Goal: Complete application form

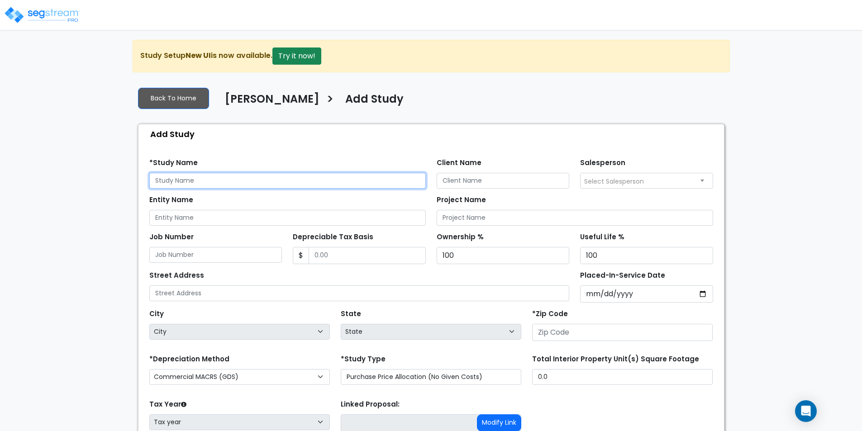
click at [216, 179] on input "text" at bounding box center [287, 181] width 276 height 16
type input "David Overstreet"
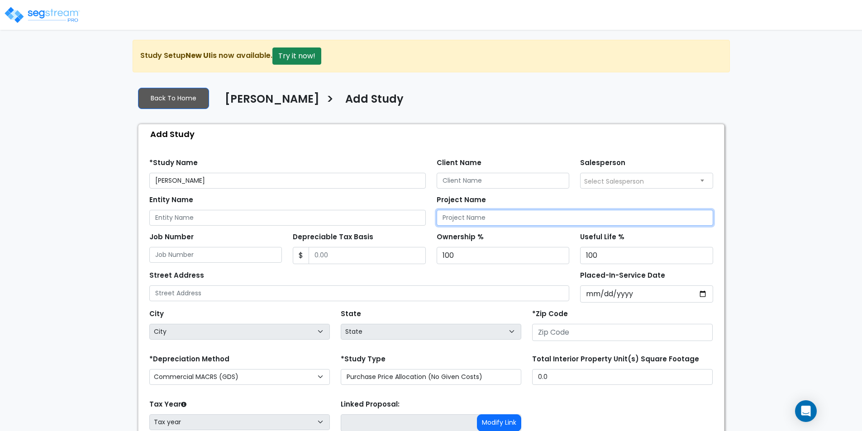
click at [518, 221] on input "Project Name" at bounding box center [574, 218] width 276 height 16
click at [525, 216] on input "David Overstreet Cost Seg Study" at bounding box center [574, 218] width 276 height 16
type input "David Overstreet Cost Segregation Study Study"
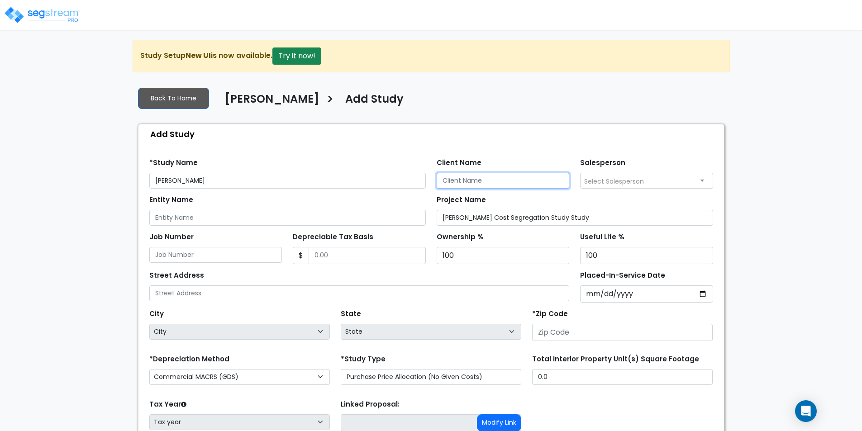
click at [486, 182] on input "Client Name" at bounding box center [502, 181] width 133 height 16
type input "[PERSON_NAME]"
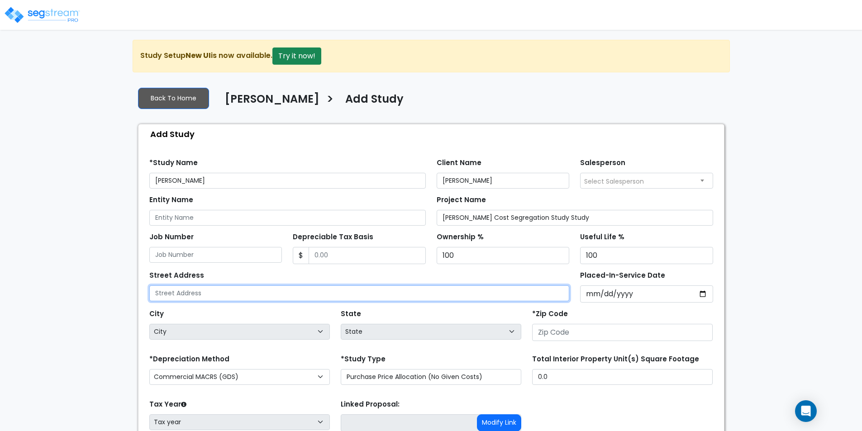
click at [200, 288] on input "text" at bounding box center [359, 293] width 420 height 16
type input "[STREET_ADDRESS][PERSON_NAME]"
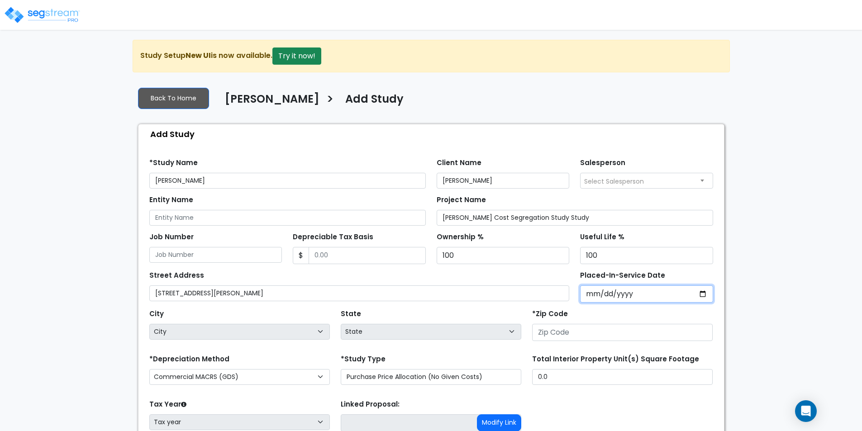
click at [702, 295] on input "Placed-In-Service Date" at bounding box center [646, 293] width 133 height 17
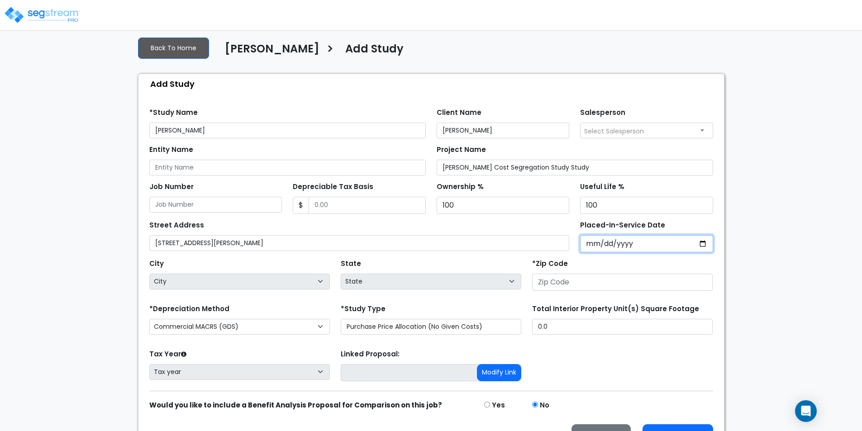
scroll to position [74, 0]
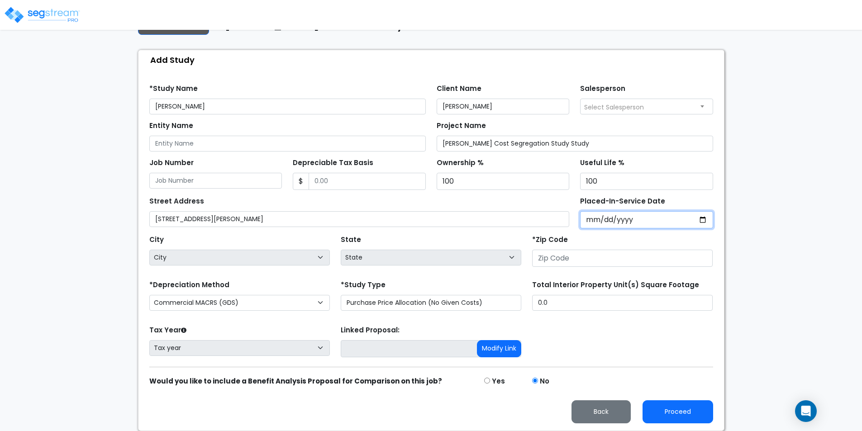
click at [704, 215] on input "Placed-In-Service Date" at bounding box center [646, 219] width 133 height 17
click at [702, 219] on input "Placed-In-Service Date" at bounding box center [646, 219] width 133 height 17
type input "[DATE]"
select select "2025"
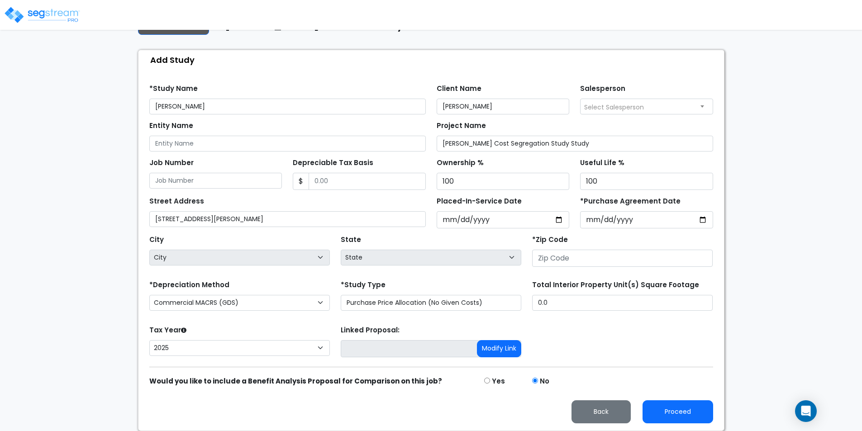
click at [611, 337] on div "Tax Year Please Enter The Placed In Service Date First. 2026 2025 Prior Years D…" at bounding box center [431, 341] width 574 height 36
click at [704, 218] on input "*Purchase Agreement Date" at bounding box center [646, 219] width 133 height 17
type input "[DATE]"
click at [610, 232] on div "City City State State National Average AB AK AL AR AZ BC CA CO CT DC DE FL GA H…" at bounding box center [431, 248] width 574 height 41
click at [606, 255] on input "number" at bounding box center [622, 258] width 180 height 17
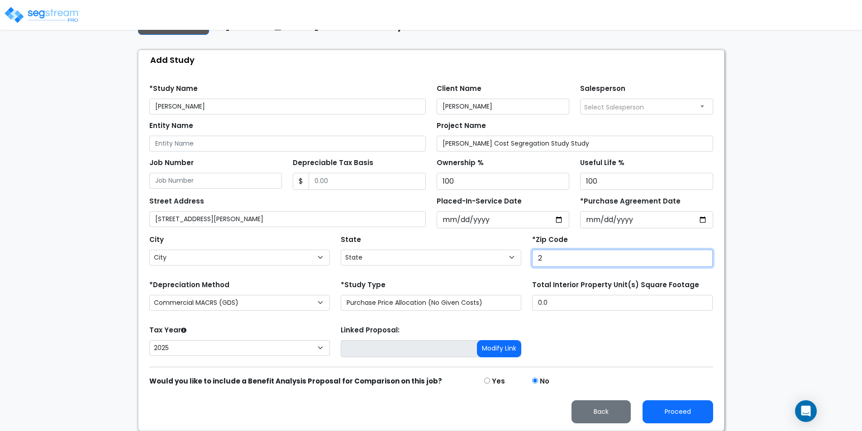
type input "29"
select select "SC"
type input "29464"
click at [589, 233] on div "*Zip Code 29464" at bounding box center [622, 250] width 180 height 34
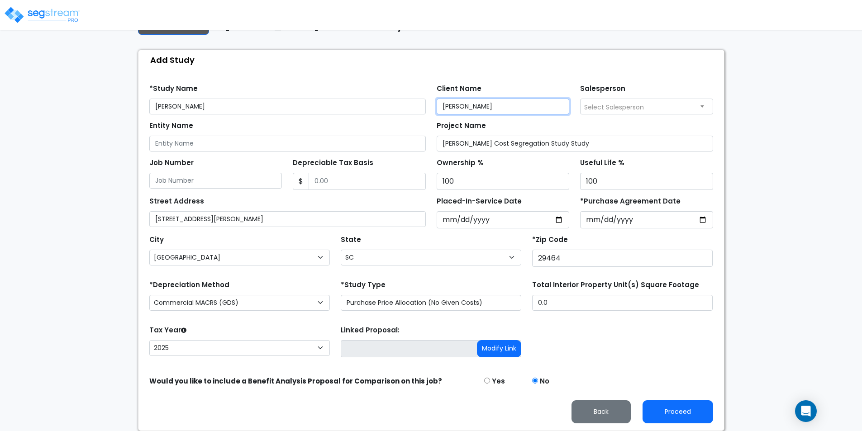
drag, startPoint x: 498, startPoint y: 107, endPoint x: 408, endPoint y: 112, distance: 89.7
click at [408, 112] on div "*Study Name David Overstreet Client Name David Overstreet Salesperson Select Sa…" at bounding box center [431, 95] width 574 height 37
click at [512, 118] on div "Entity Name Project Name David Overstreet Cost Segregation Study Study" at bounding box center [431, 132] width 574 height 37
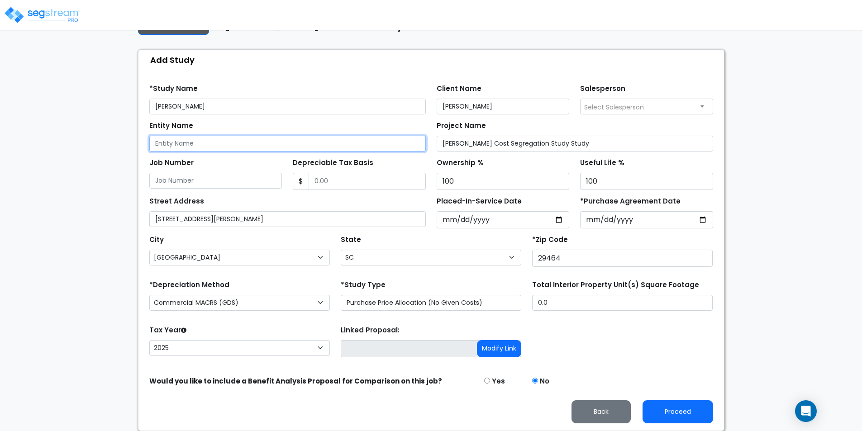
click at [289, 141] on input "Entity Name" at bounding box center [287, 144] width 276 height 16
type input "Go For 2, LLC"
click at [308, 132] on div "Entity Name Go For 2, LLC" at bounding box center [287, 135] width 276 height 33
click at [560, 46] on div "Back To Home David Overstreet > Add Study Add Study Find these errors below in …" at bounding box center [431, 218] width 597 height 426
click at [352, 178] on input "Depreciable Tax Basis" at bounding box center [366, 181] width 117 height 17
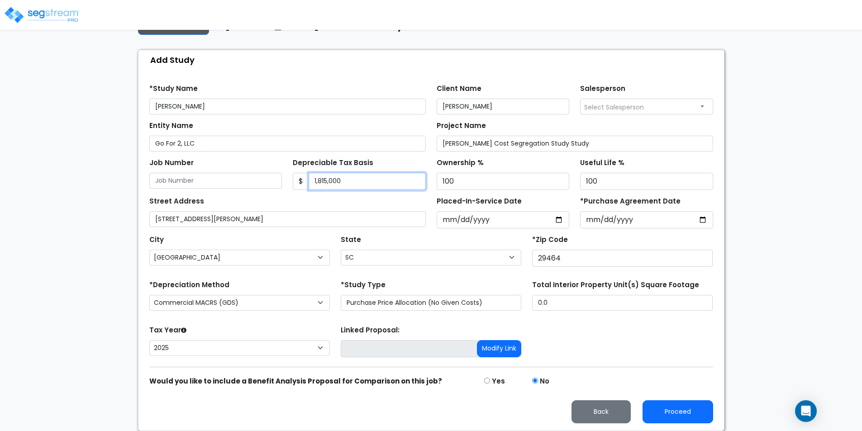
type input "1,815,000"
click at [381, 158] on div "Depreciable Tax Basis $ 1,815,000" at bounding box center [359, 173] width 133 height 34
click at [603, 139] on input "David Overstreet Cost Segregation Study Study" at bounding box center [574, 144] width 276 height 16
type input "[PERSON_NAME] Cost Segregation Study"
click at [582, 122] on div "Project Name David Overstreet Cost Segregation Study" at bounding box center [574, 135] width 276 height 33
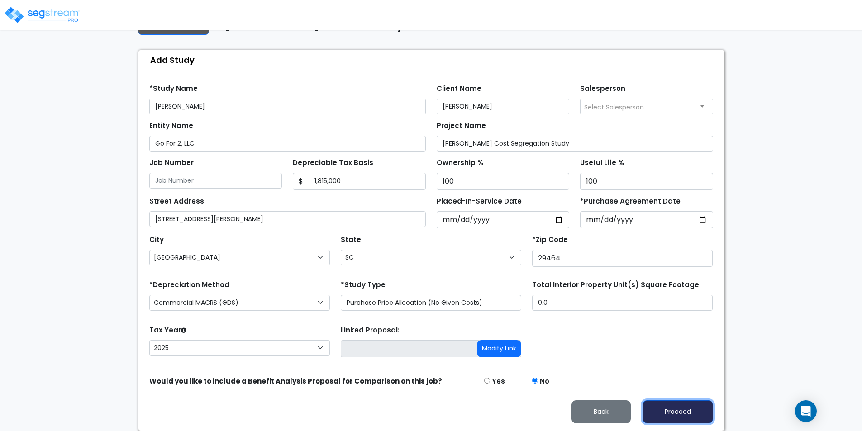
click at [674, 412] on button "Proceed" at bounding box center [677, 411] width 71 height 23
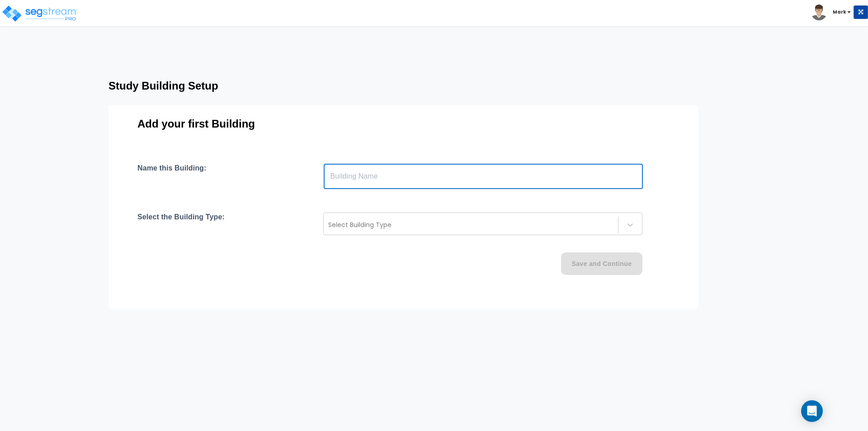
click at [465, 187] on input "text" at bounding box center [483, 176] width 319 height 25
type input "Unit A"
click at [440, 232] on div "Select Building Type" at bounding box center [482, 224] width 319 height 23
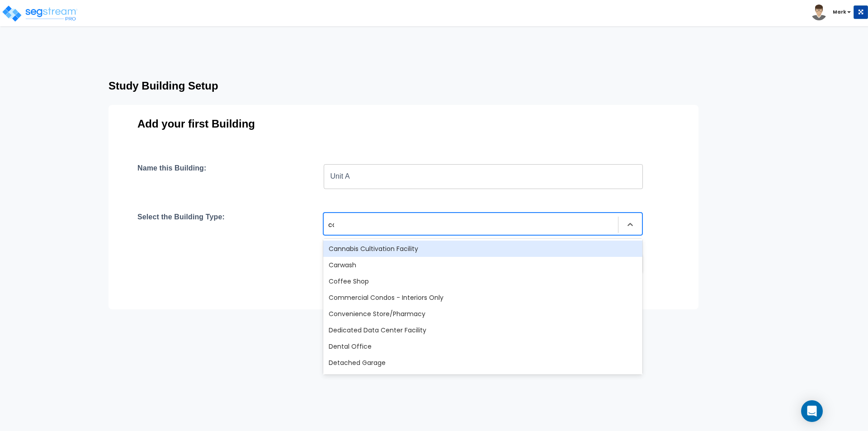
type input "comm"
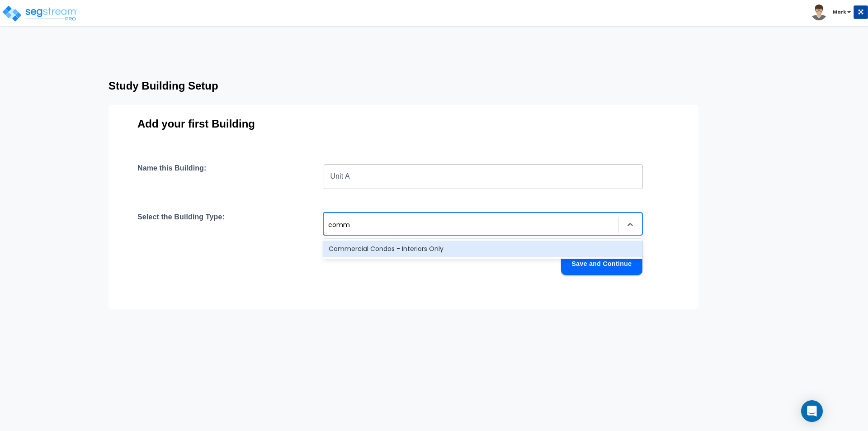
click at [454, 251] on div "Commercial Condos - Interiors Only" at bounding box center [482, 249] width 319 height 16
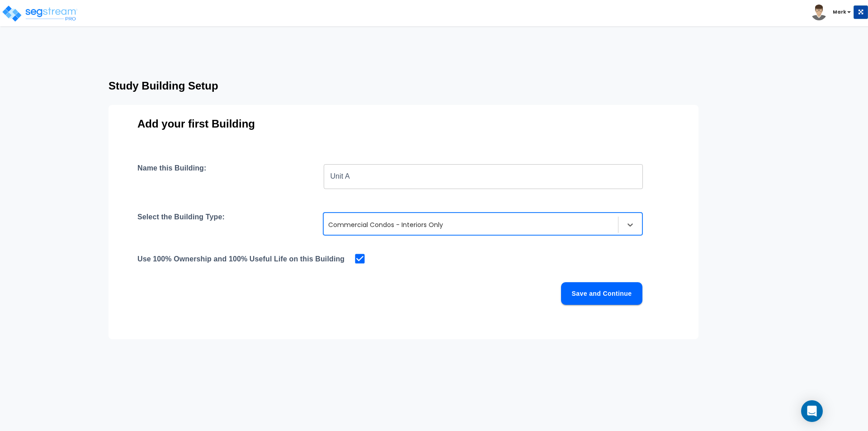
click at [589, 291] on button "Save and Continue" at bounding box center [601, 293] width 81 height 23
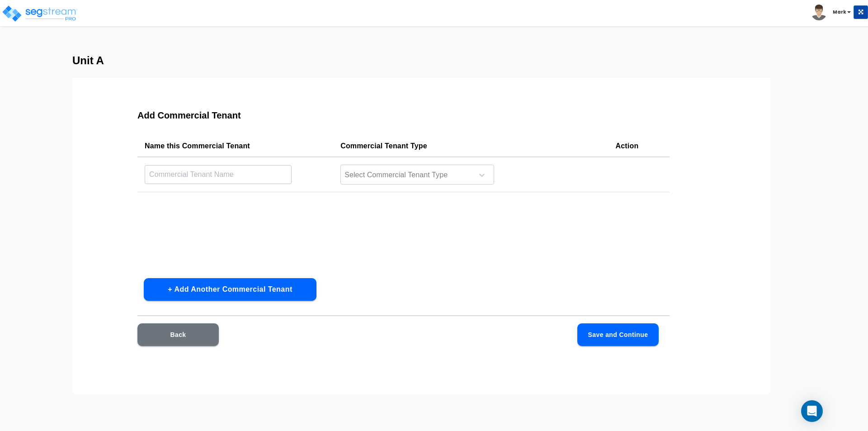
click at [264, 174] on input "text" at bounding box center [218, 174] width 147 height 19
type input "U"
type input "Go For 2, LLC"
click at [423, 169] on div at bounding box center [406, 175] width 124 height 12
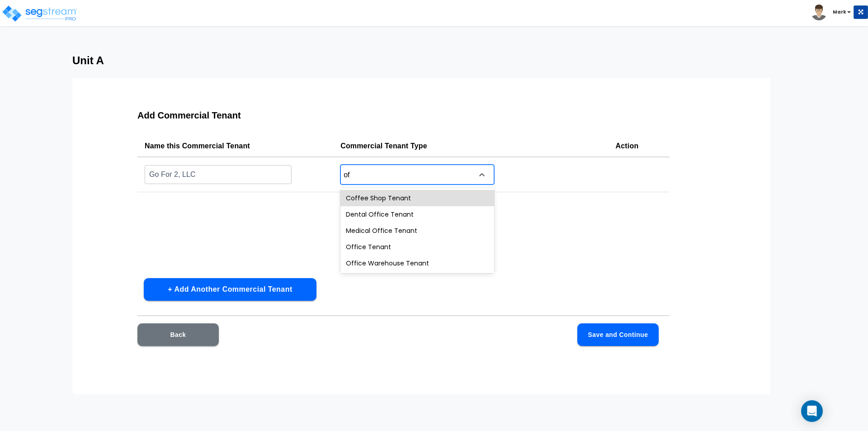
type input "off"
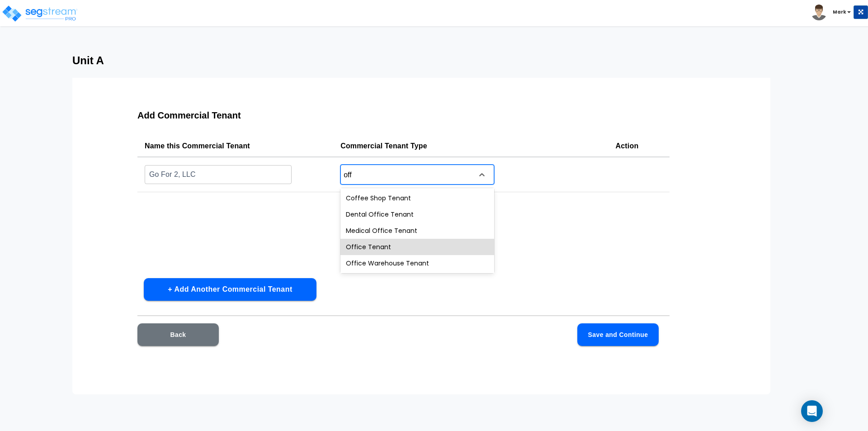
click at [380, 247] on div "Office Tenant" at bounding box center [418, 247] width 154 height 16
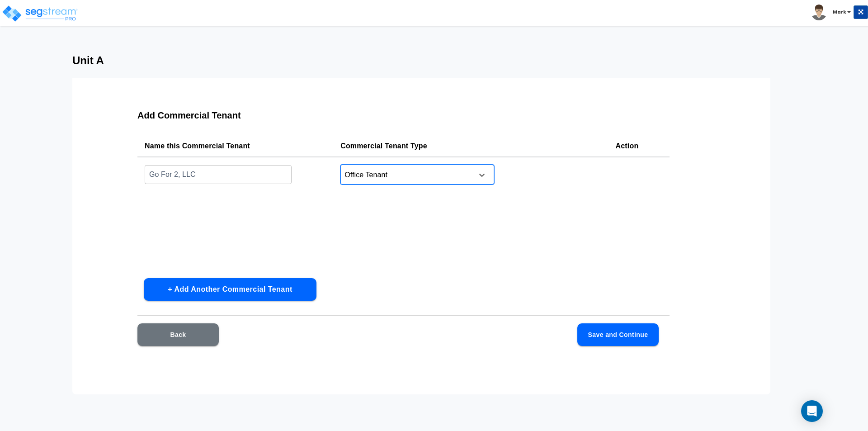
click at [430, 236] on div "Name this Commercial Tenant Commercial Tenant Type Action Go For 2, LLC ​ optio…" at bounding box center [403, 203] width 532 height 136
click at [625, 336] on button "Save and Continue" at bounding box center [618, 334] width 81 height 23
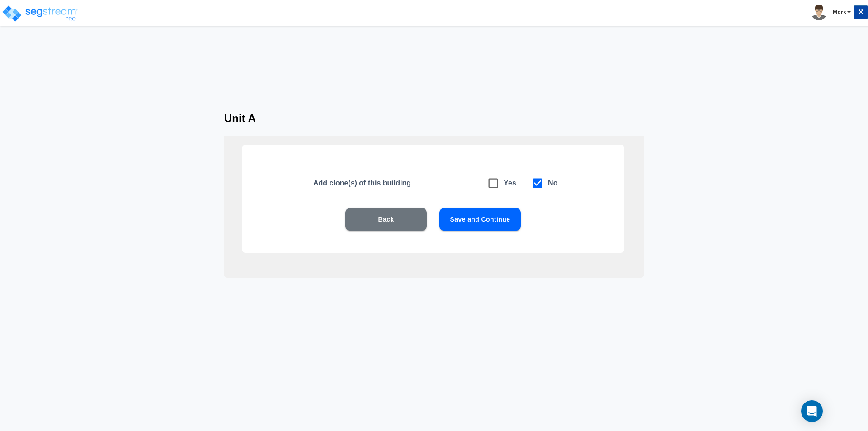
click at [479, 223] on button "Save and Continue" at bounding box center [480, 219] width 81 height 23
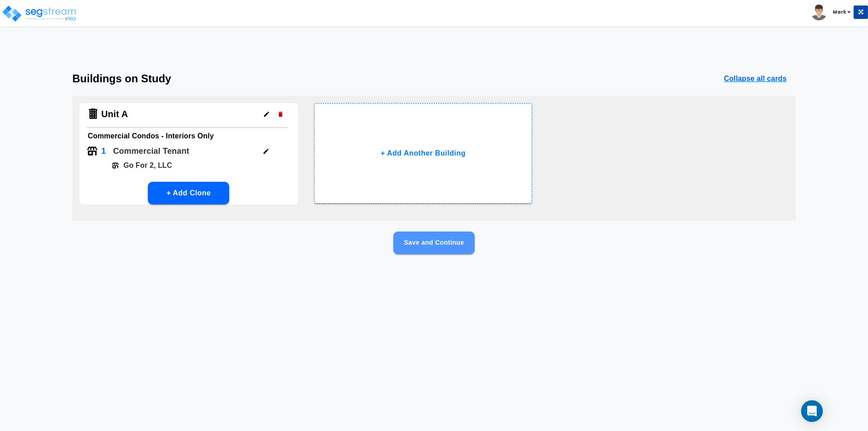
click at [445, 244] on button "Save and Continue" at bounding box center [433, 243] width 81 height 23
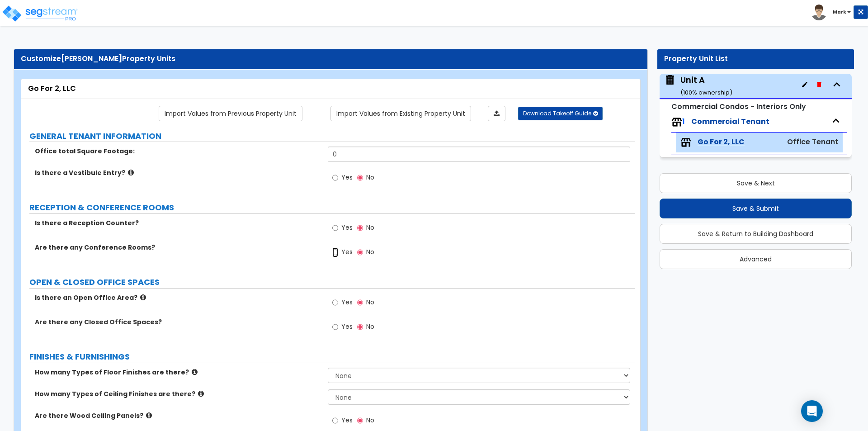
click at [336, 252] on input "Yes" at bounding box center [335, 252] width 6 height 10
radio input "true"
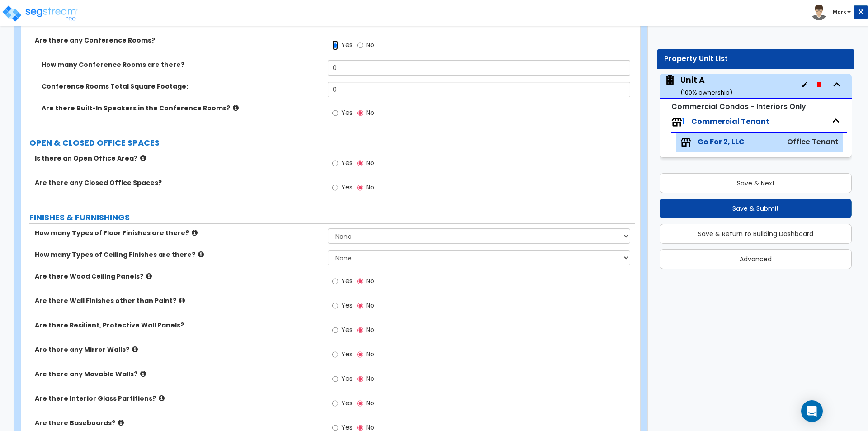
scroll to position [226, 0]
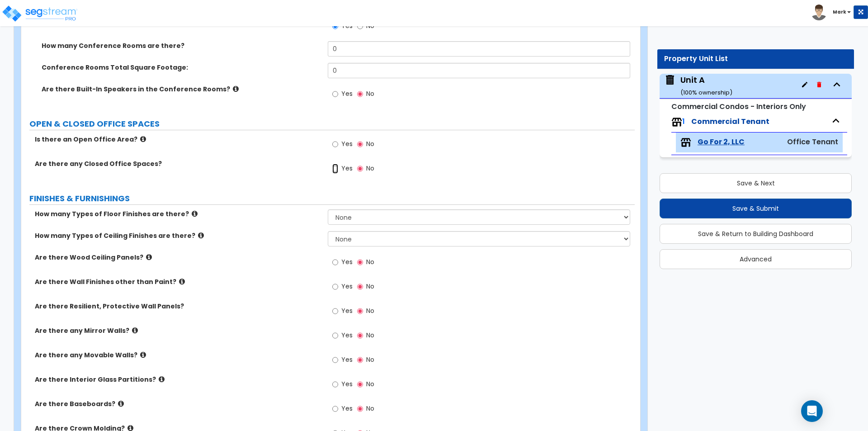
click at [338, 169] on input "Yes" at bounding box center [335, 169] width 6 height 10
radio input "true"
select select "1"
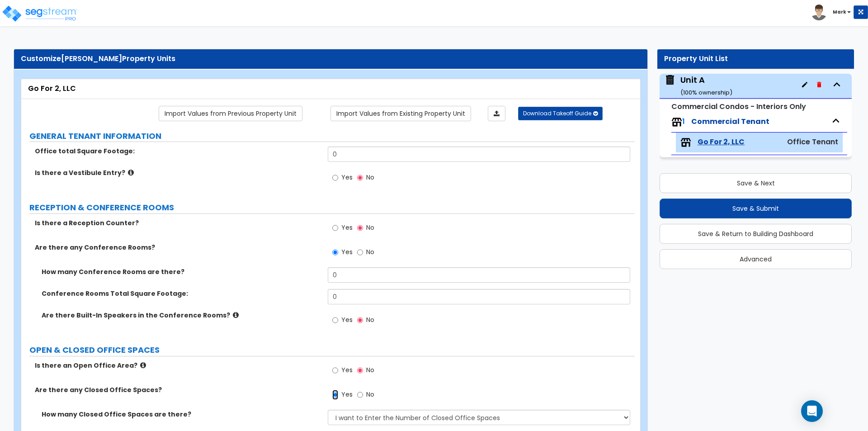
scroll to position [45, 0]
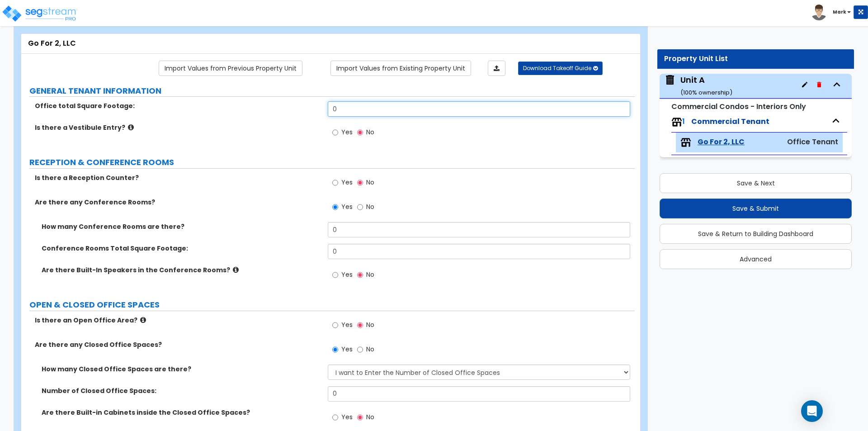
click at [365, 108] on input "0" at bounding box center [479, 108] width 302 height 15
type input "2,600"
click at [299, 166] on label "RECEPTION & CONFERENCE ROOMS" at bounding box center [332, 162] width 606 height 12
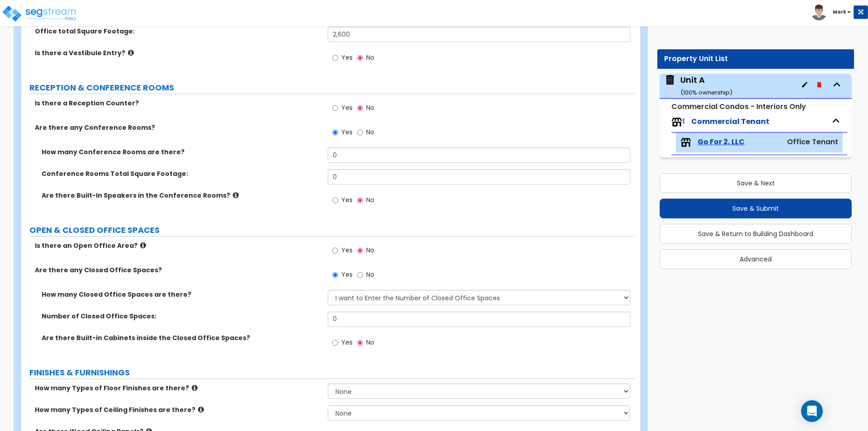
scroll to position [136, 0]
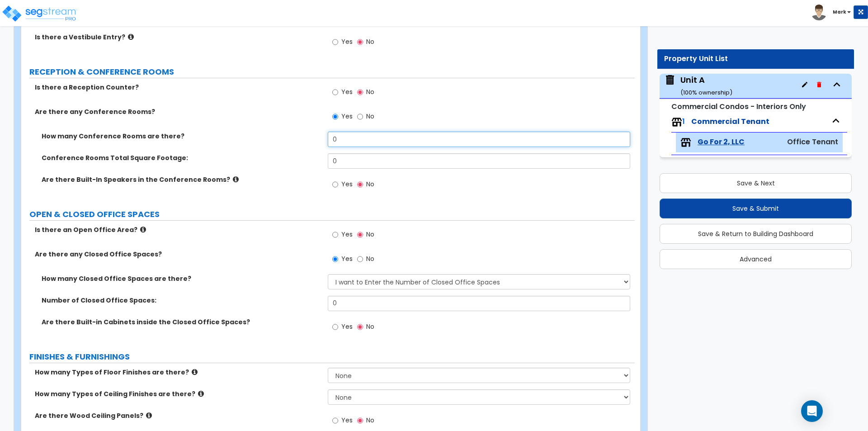
click at [364, 142] on input "0" at bounding box center [479, 139] width 302 height 15
type input "1"
type input "2"
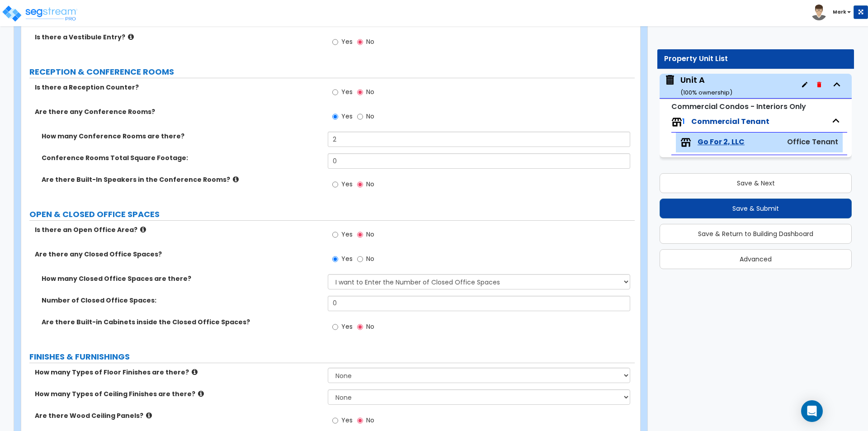
click at [294, 156] on label "Conference Rooms Total Square Footage:" at bounding box center [182, 157] width 280 height 9
click at [366, 164] on input "0" at bounding box center [479, 160] width 302 height 15
type input "432"
click at [294, 185] on div "Are there Built-In Speakers in the Conference Rooms? Yes No" at bounding box center [328, 187] width 614 height 24
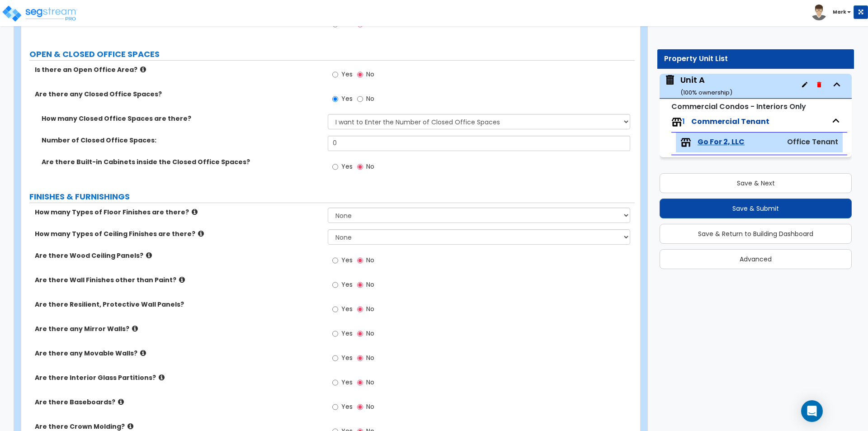
scroll to position [317, 0]
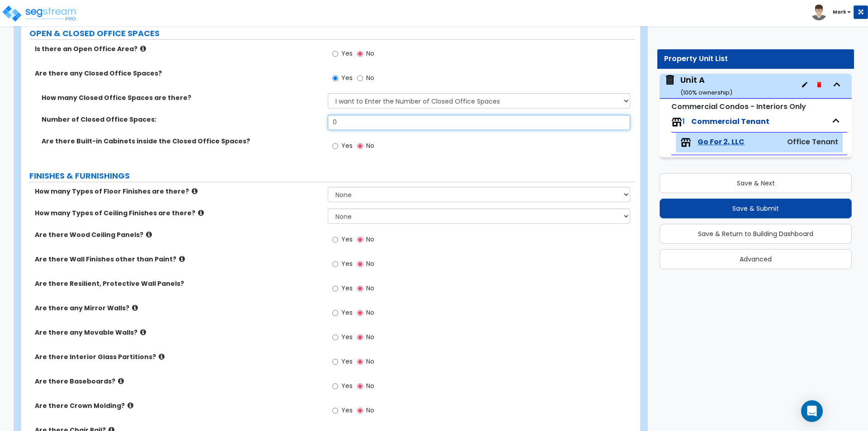
click at [342, 123] on input "0" at bounding box center [479, 122] width 302 height 15
type input "12"
click at [268, 138] on label "Are there Built-in Cabinets inside the Closed Office Spaces?" at bounding box center [182, 141] width 280 height 9
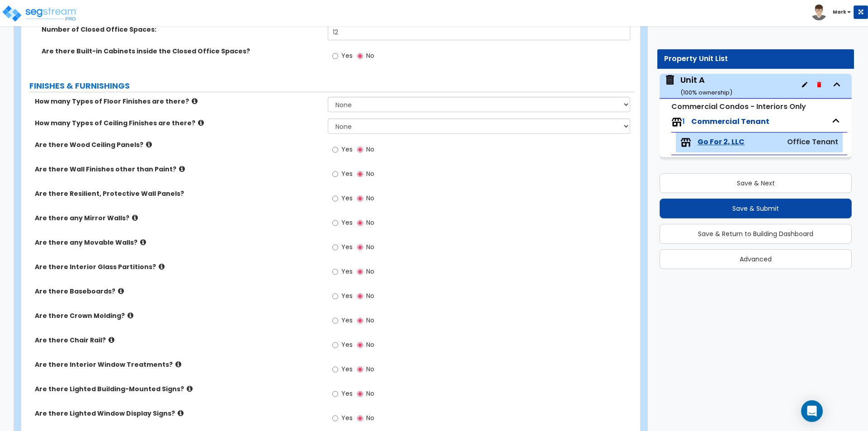
scroll to position [407, 0]
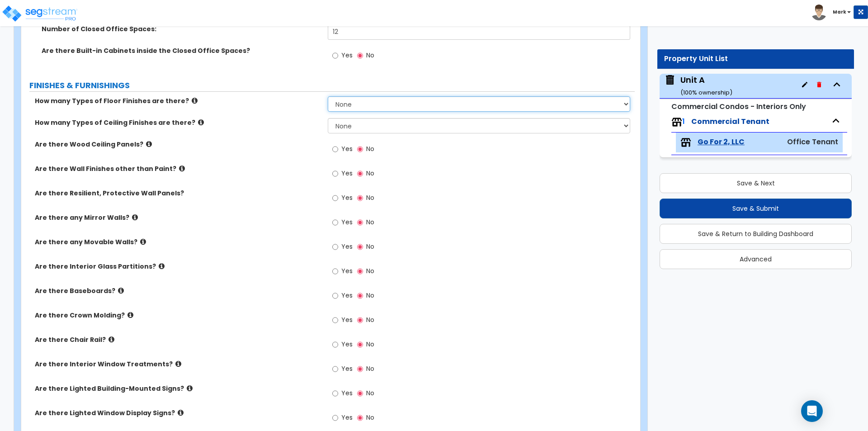
click at [375, 100] on select "None 1 2 3 4" at bounding box center [479, 103] width 302 height 15
select select "2"
click at [328, 96] on select "None 1 2 3 4" at bounding box center [479, 103] width 302 height 15
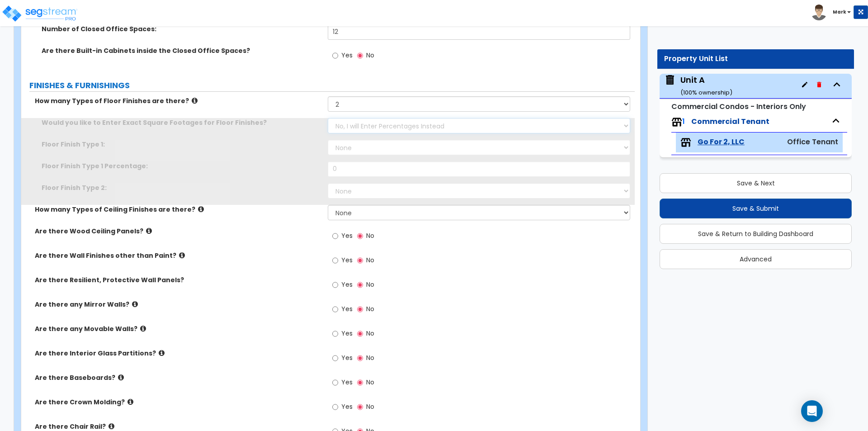
click at [359, 122] on select "No, I will Enter Percentages Instead Yes, I will Enter Exact Square Footages" at bounding box center [479, 125] width 302 height 15
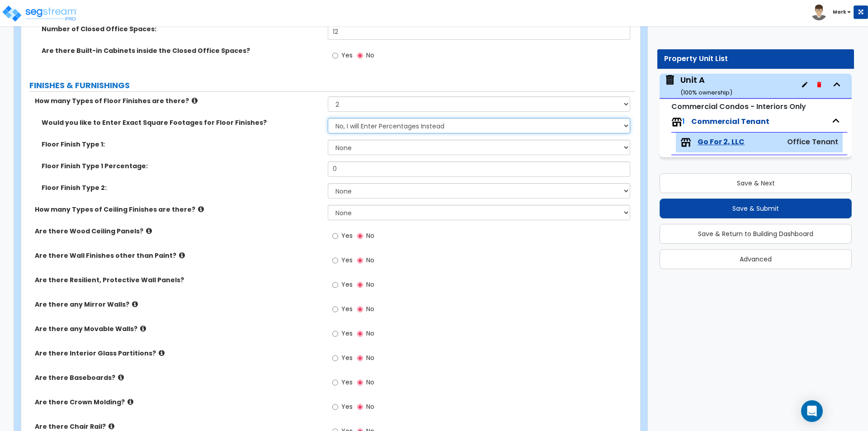
click at [328, 118] on select "No, I will Enter Percentages Instead Yes, I will Enter Exact Square Footages" at bounding box center [479, 125] width 302 height 15
click at [359, 147] on select "None Tile Flooring Marble Flooring Hardwood Flooring Resilient Laminate Floorin…" at bounding box center [479, 147] width 302 height 15
select select "2"
click at [328, 140] on select "None Tile Flooring Marble Flooring Hardwood Flooring Resilient Laminate Floorin…" at bounding box center [479, 147] width 302 height 15
click at [355, 185] on select "None Tile Flooring Marble Flooring Hardwood Flooring Resilient Laminate Floorin…" at bounding box center [479, 190] width 302 height 15
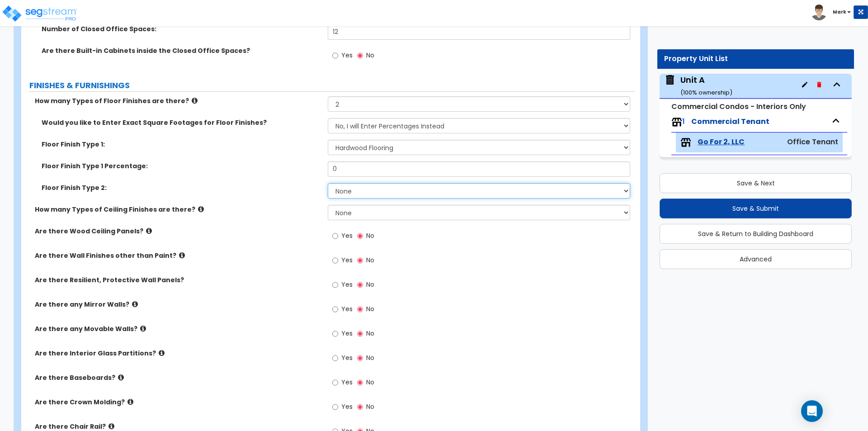
select select "5"
click at [328, 183] on select "None Tile Flooring Marble Flooring Hardwood Flooring Resilient Laminate Floorin…" at bounding box center [479, 190] width 302 height 15
click at [338, 165] on input "0" at bounding box center [479, 168] width 302 height 15
type input "90"
click at [292, 187] on label "Floor Finish Type 2:" at bounding box center [182, 187] width 280 height 9
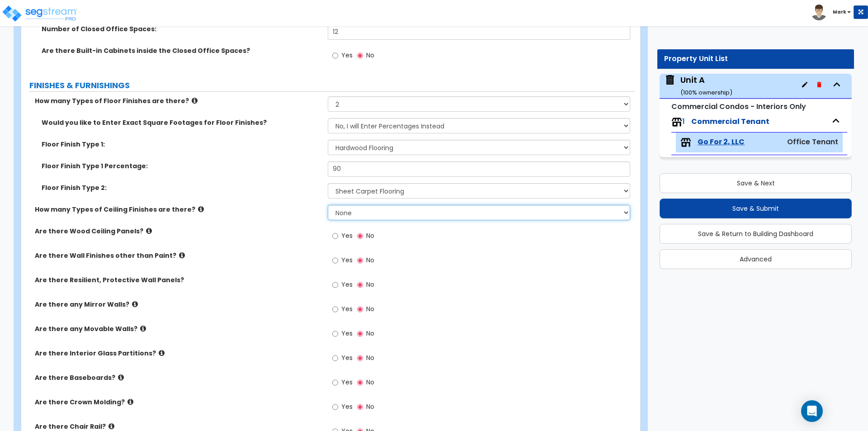
click at [348, 214] on select "None 1 2 3" at bounding box center [479, 212] width 302 height 15
click at [328, 205] on select "None 1 2 3" at bounding box center [479, 212] width 302 height 15
click at [340, 210] on select "None 1 2 3" at bounding box center [479, 212] width 302 height 15
select select "1"
click at [328, 205] on select "None 1 2 3" at bounding box center [479, 212] width 302 height 15
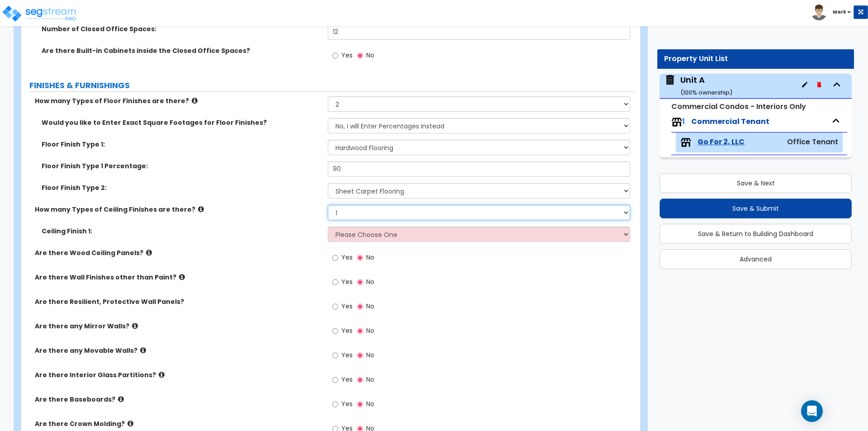
click at [338, 210] on select "None 1 2 3" at bounding box center [479, 212] width 302 height 15
click at [303, 216] on div "How many Types of Ceiling Finishes are there? None 1 2 3" at bounding box center [328, 216] width 614 height 22
click at [358, 239] on select "Please Choose One Drop Ceiling Open Ceiling Drywall Ceiling" at bounding box center [479, 234] width 302 height 15
select select "1"
click at [328, 227] on select "Please Choose One Drop Ceiling Open Ceiling Drywall Ceiling" at bounding box center [479, 234] width 302 height 15
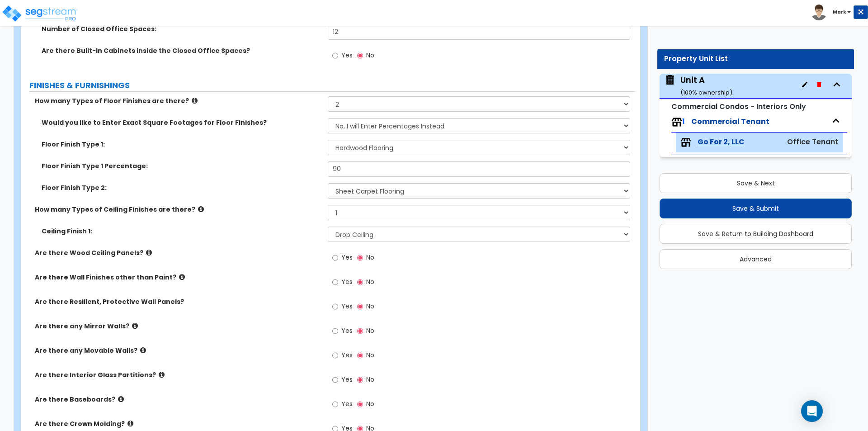
click at [267, 260] on div "Are there Wood Ceiling Panels? Yes No" at bounding box center [328, 260] width 614 height 24
click at [339, 278] on label "Yes" at bounding box center [342, 282] width 20 height 15
click at [338, 278] on input "Yes" at bounding box center [335, 282] width 6 height 10
radio input "true"
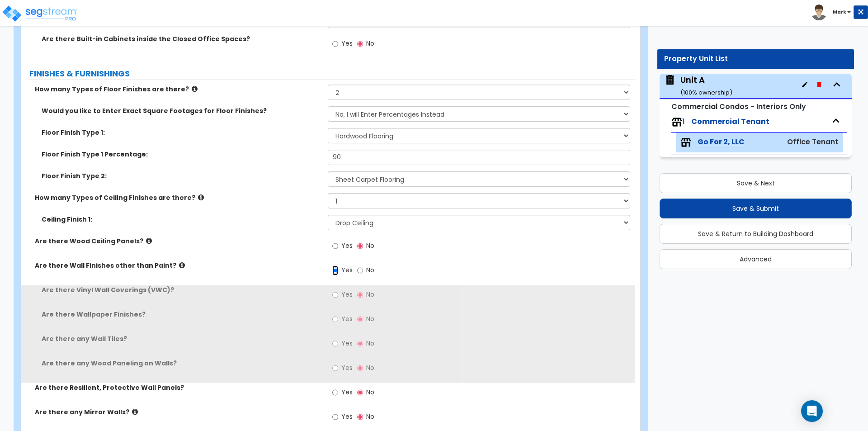
scroll to position [498, 0]
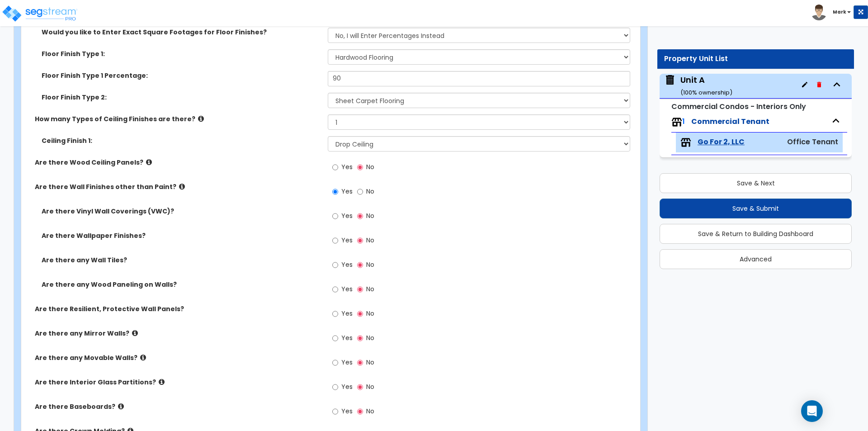
drag, startPoint x: 339, startPoint y: 288, endPoint x: 333, endPoint y: 291, distance: 6.1
click at [340, 288] on label "Yes" at bounding box center [342, 290] width 20 height 15
click at [338, 288] on input "Yes" at bounding box center [335, 289] width 6 height 10
radio input "true"
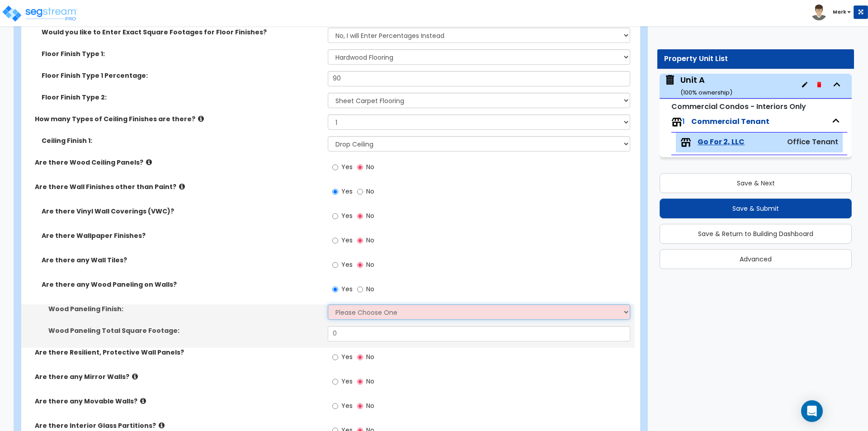
click at [356, 307] on select "Please Choose One Birch Mahogany Oak or Cherry Rosewood Teak I Don't Know, Plea…" at bounding box center [479, 311] width 302 height 15
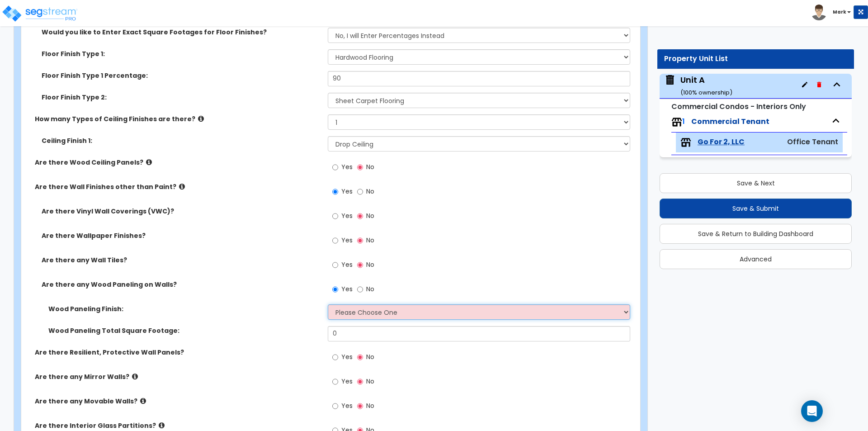
select select "6"
click at [328, 304] on select "Please Choose One Birch Mahogany Oak or Cherry Rosewood Teak I Don't Know, Plea…" at bounding box center [479, 311] width 302 height 15
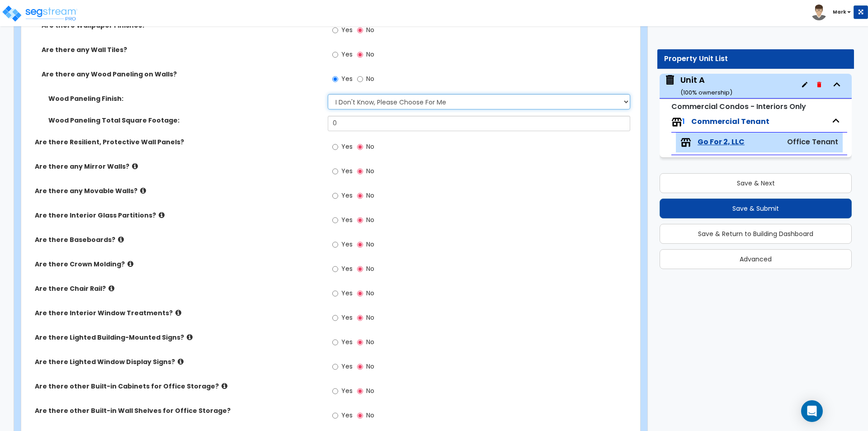
scroll to position [724, 0]
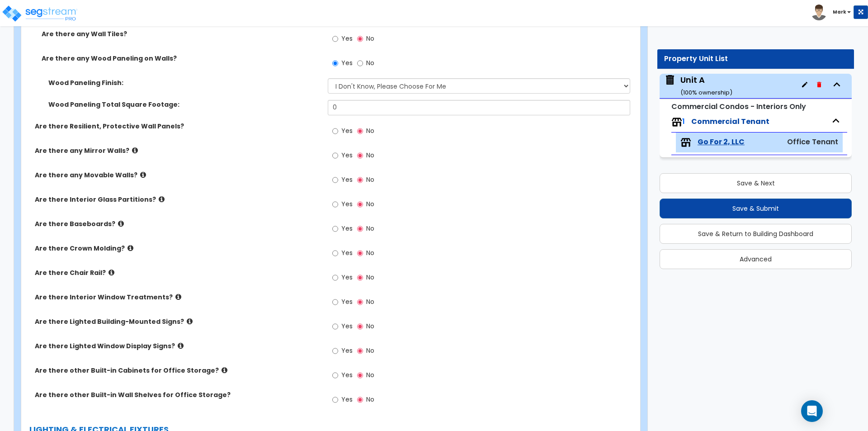
click at [159, 199] on icon at bounding box center [162, 199] width 6 height 7
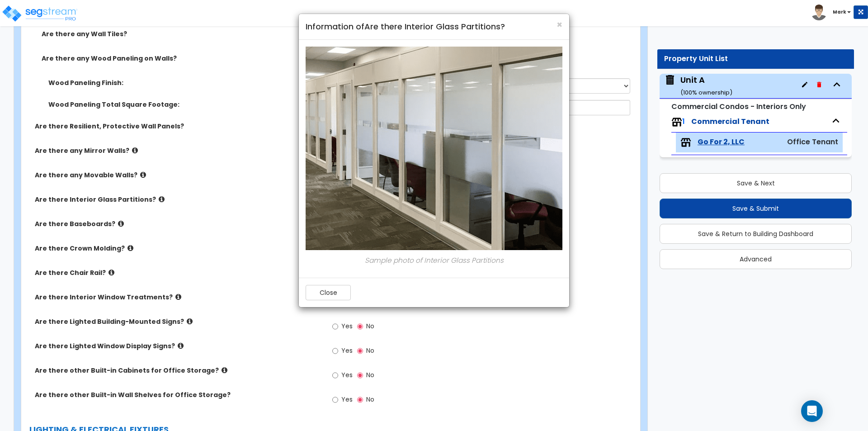
click at [331, 284] on div "Close" at bounding box center [434, 292] width 270 height 29
click at [322, 300] on button "Close" at bounding box center [328, 292] width 45 height 15
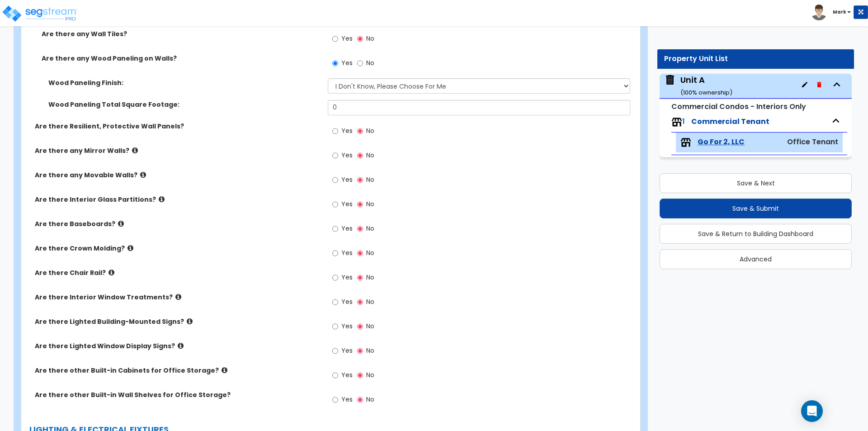
click at [342, 205] on span "Yes" at bounding box center [346, 203] width 11 height 9
click at [338, 205] on input "Yes" at bounding box center [335, 204] width 6 height 10
radio input "true"
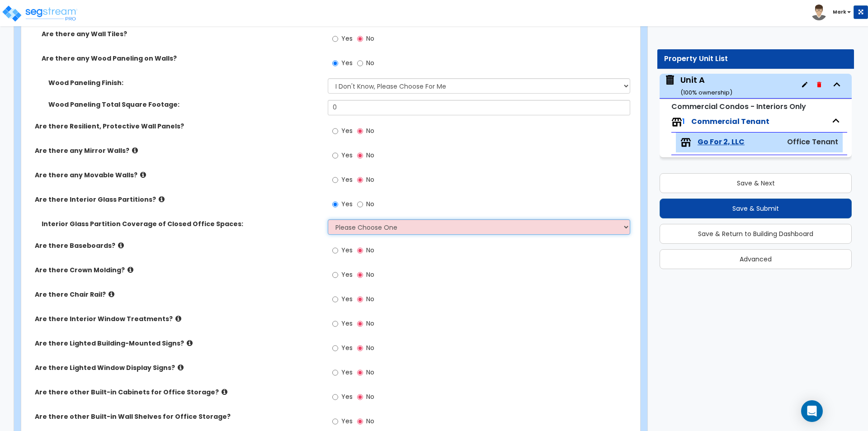
click at [361, 229] on select "Please Choose One Some of the Closed Office Space Walls are Interior Glass Part…" at bounding box center [479, 226] width 302 height 15
select select "1"
click at [328, 219] on select "Please Choose One Some of the Closed Office Space Walls are Interior Glass Part…" at bounding box center [479, 226] width 302 height 15
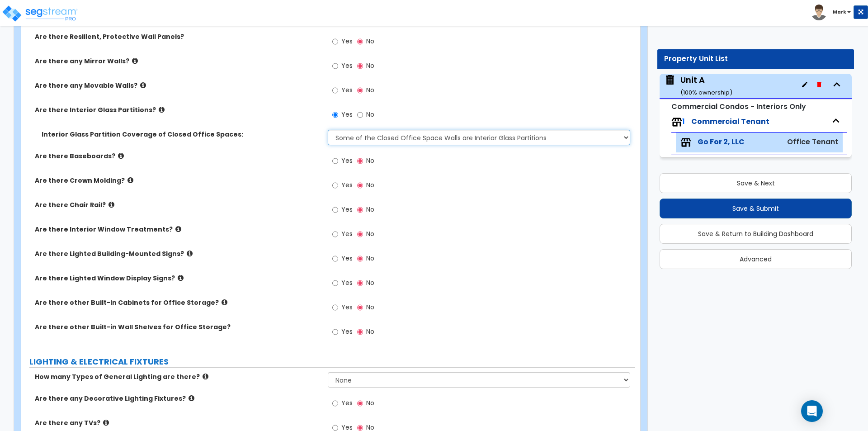
scroll to position [814, 0]
click at [334, 160] on input "Yes" at bounding box center [335, 160] width 6 height 10
radio input "true"
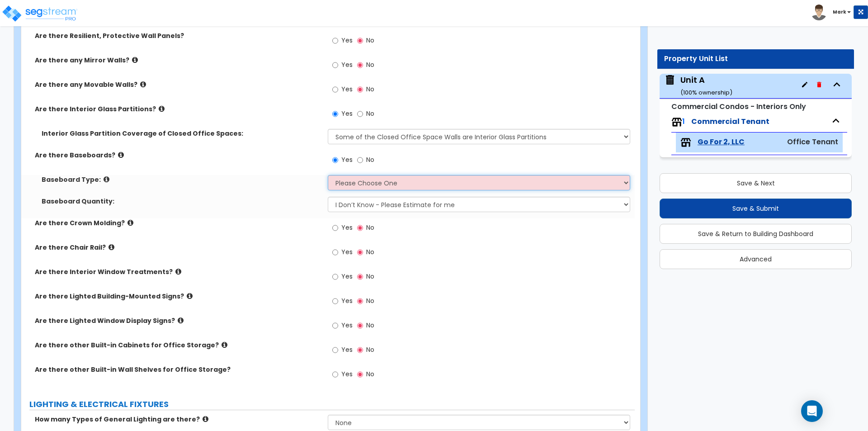
click at [356, 185] on select "Please Choose One Wood Vinyl Carpet Tile" at bounding box center [479, 182] width 302 height 15
select select "1"
click at [328, 175] on select "Please Choose One Wood Vinyl Carpet Tile" at bounding box center [479, 182] width 302 height 15
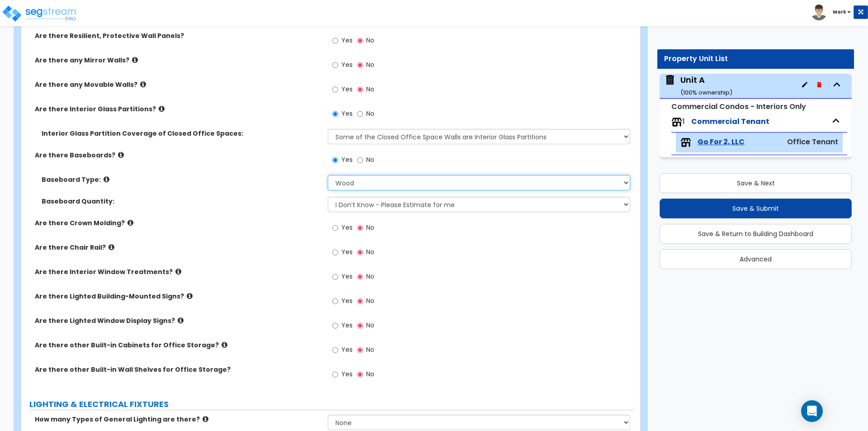
scroll to position [859, 0]
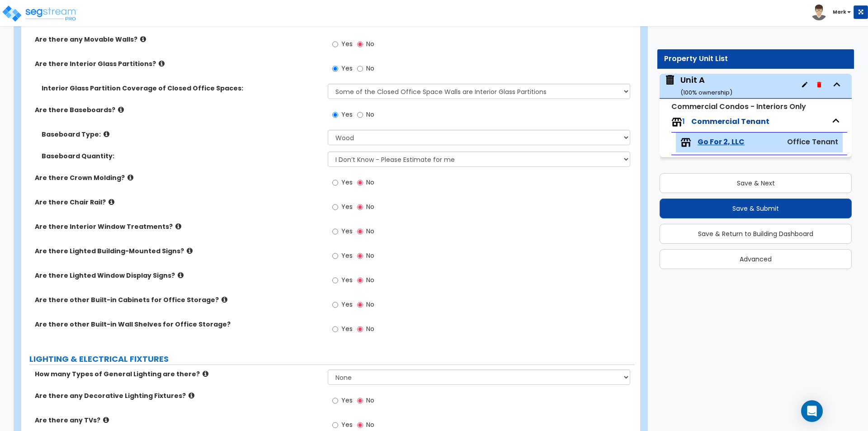
click at [345, 203] on span "Yes" at bounding box center [346, 206] width 11 height 9
click at [338, 203] on input "Yes" at bounding box center [335, 207] width 6 height 10
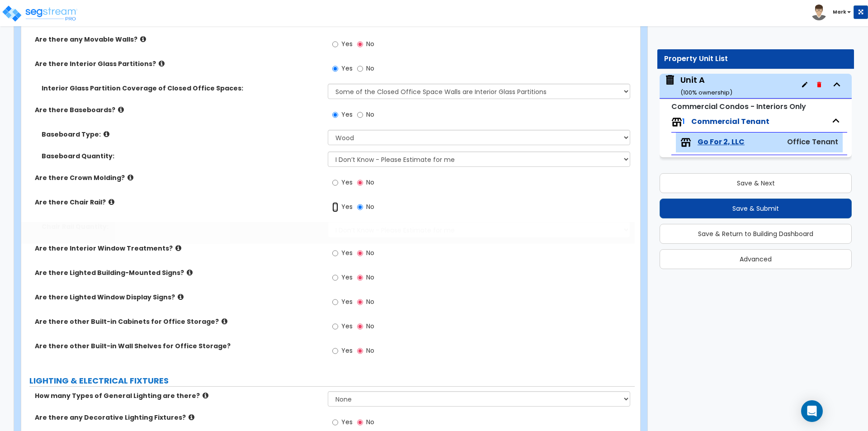
radio input "true"
click at [339, 252] on label "Yes" at bounding box center [342, 253] width 20 height 15
click at [338, 252] on input "Yes" at bounding box center [335, 253] width 6 height 10
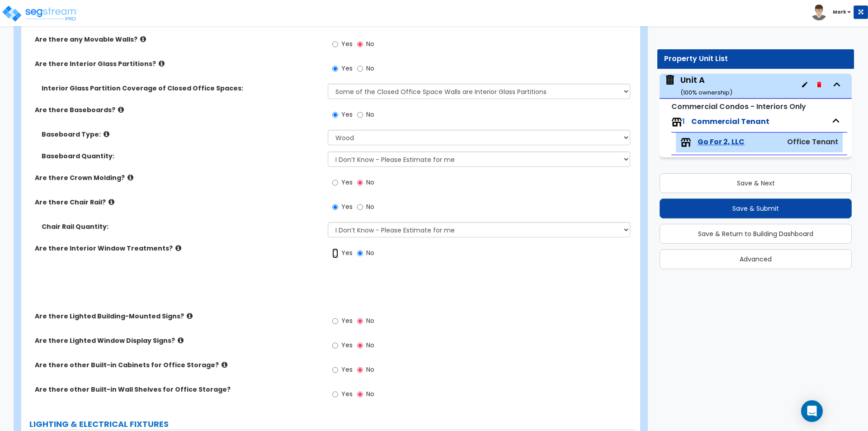
radio input "true"
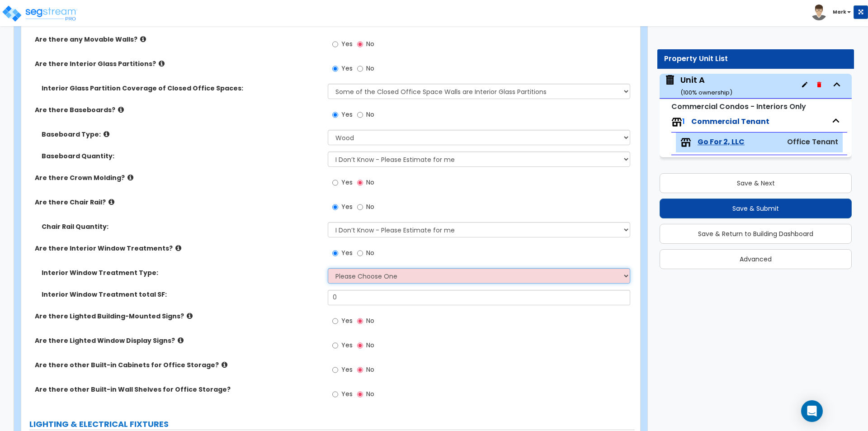
click at [353, 271] on select "Please Choose One Vertical Blinds Window Shades Venetian Blinds Wood Shutters" at bounding box center [479, 275] width 302 height 15
select select "3"
click at [328, 268] on select "Please Choose One Vertical Blinds Window Shades Venetian Blinds Wood Shutters" at bounding box center [479, 275] width 302 height 15
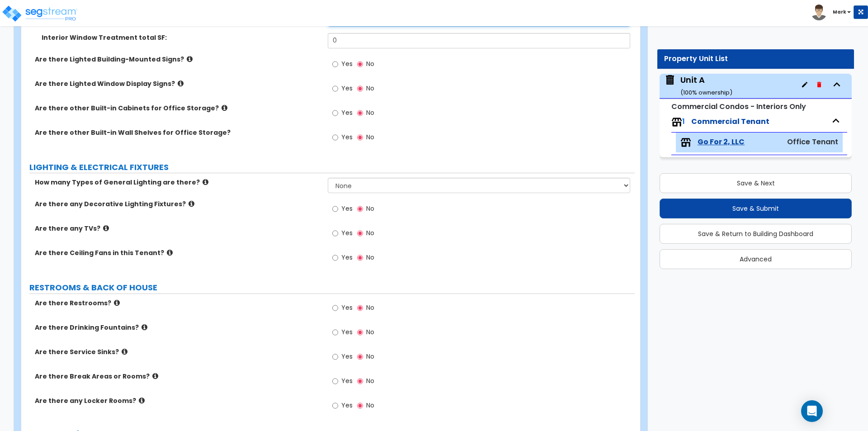
scroll to position [1131, 0]
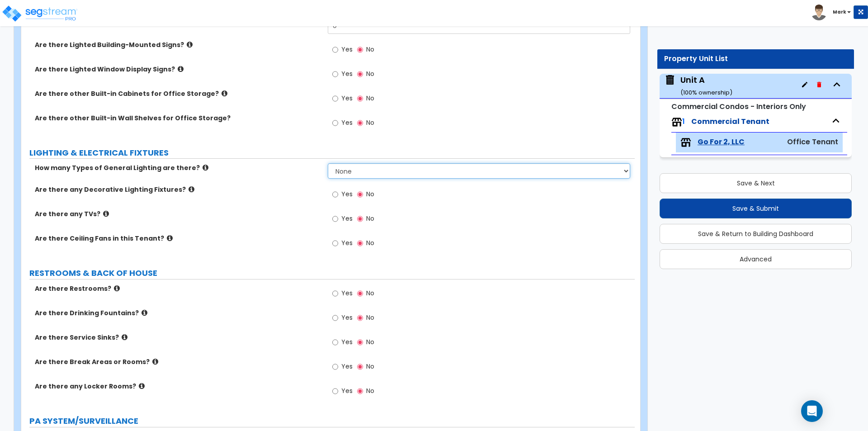
drag, startPoint x: 350, startPoint y: 171, endPoint x: 345, endPoint y: 177, distance: 7.4
click at [350, 171] on select "None 1 2 3" at bounding box center [479, 170] width 302 height 15
select select "1"
click at [328, 163] on select "None 1 2 3" at bounding box center [479, 170] width 302 height 15
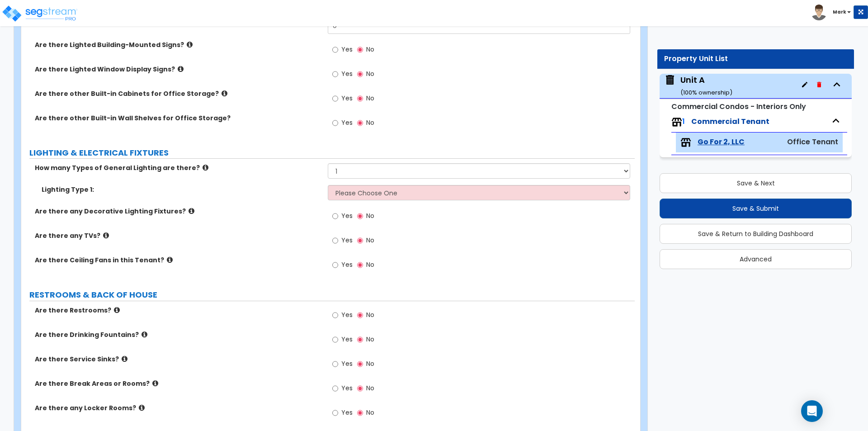
click at [338, 222] on label "Yes" at bounding box center [342, 216] width 20 height 15
click at [338, 221] on input "Yes" at bounding box center [335, 216] width 6 height 10
radio input "true"
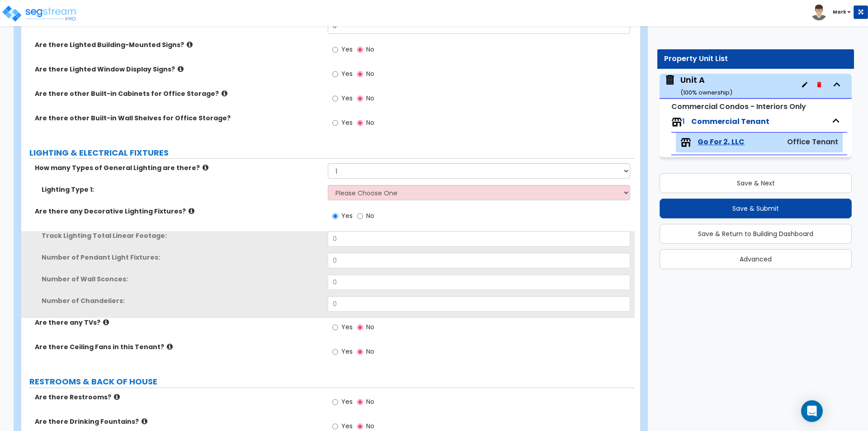
click at [340, 202] on div "Lighting Type 1: Please Choose One LED Surface-Mounted LED Recessed Fluorescent…" at bounding box center [328, 196] width 614 height 22
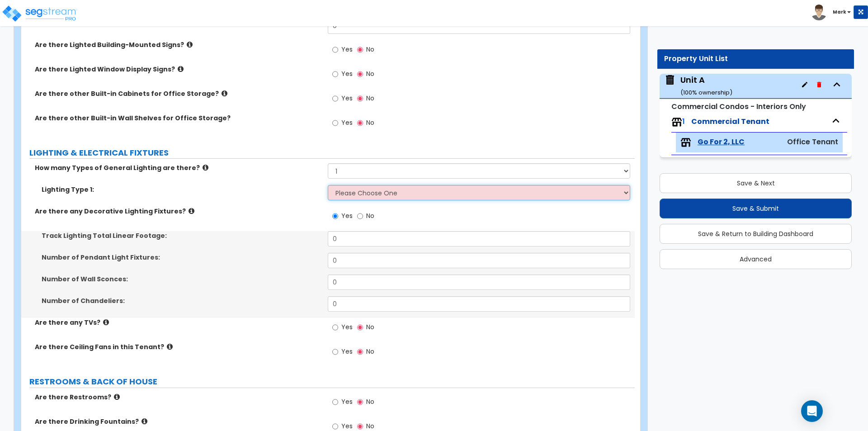
click at [341, 191] on select "Please Choose One LED Surface-Mounted LED Recessed Fluorescent Surface-Mounted …" at bounding box center [479, 192] width 302 height 15
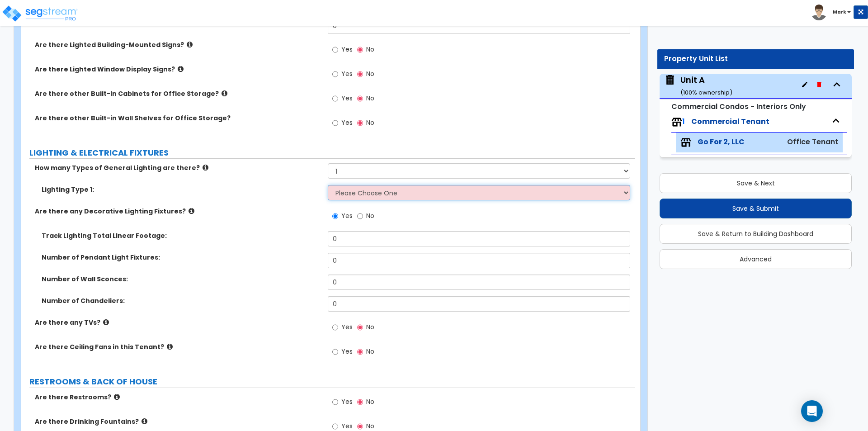
select select "4"
click at [328, 185] on select "Please Choose One LED Surface-Mounted LED Recessed Fluorescent Surface-Mounted …" at bounding box center [479, 192] width 302 height 15
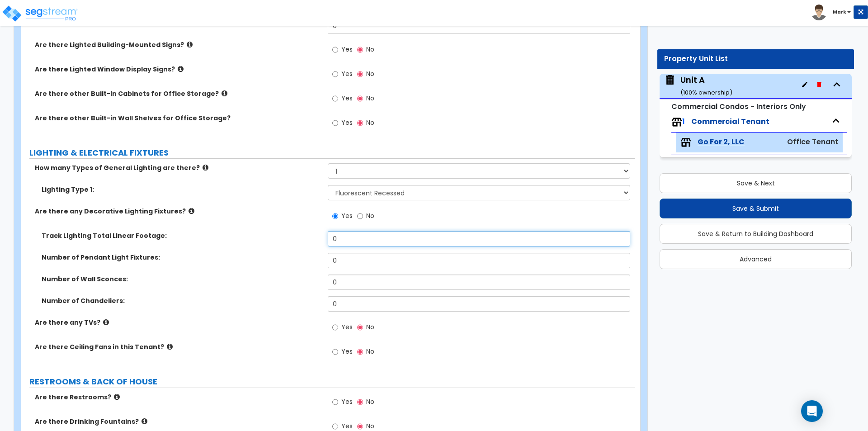
click at [344, 240] on input "0" at bounding box center [479, 238] width 302 height 15
type input "15"
click at [290, 239] on label "Track Lighting Total Linear Footage:" at bounding box center [182, 235] width 280 height 9
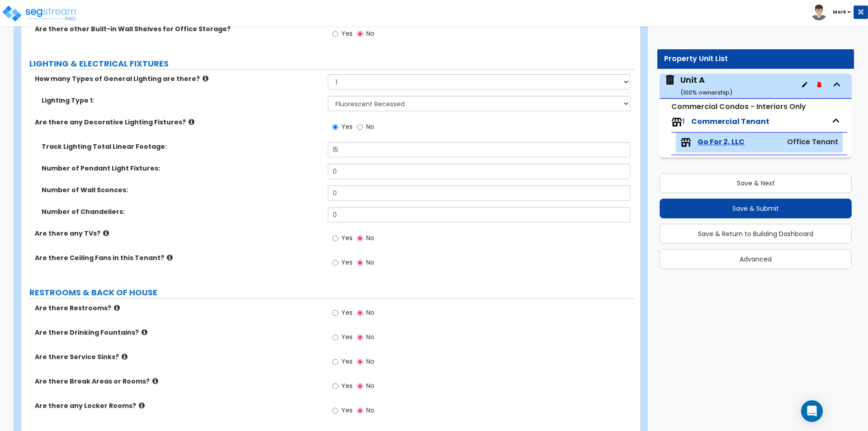
scroll to position [1221, 0]
click at [334, 237] on input "Yes" at bounding box center [335, 237] width 6 height 10
radio input "true"
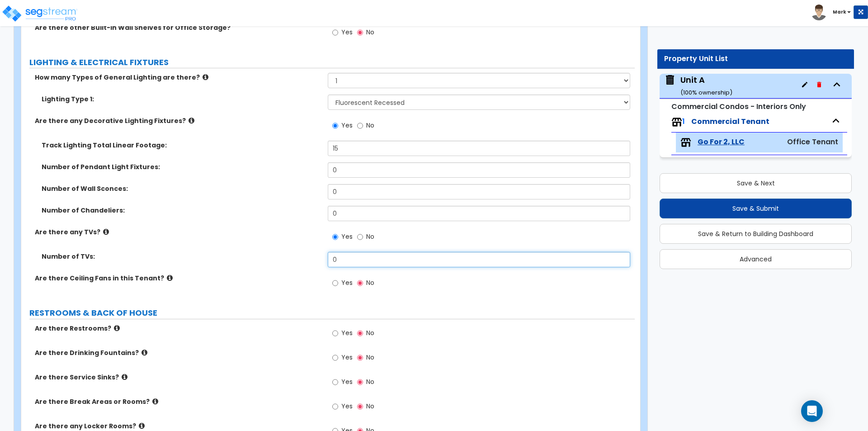
click at [364, 265] on input "0" at bounding box center [479, 259] width 302 height 15
type input "2"
click at [285, 267] on div "Number of TVs: 2" at bounding box center [328, 263] width 614 height 22
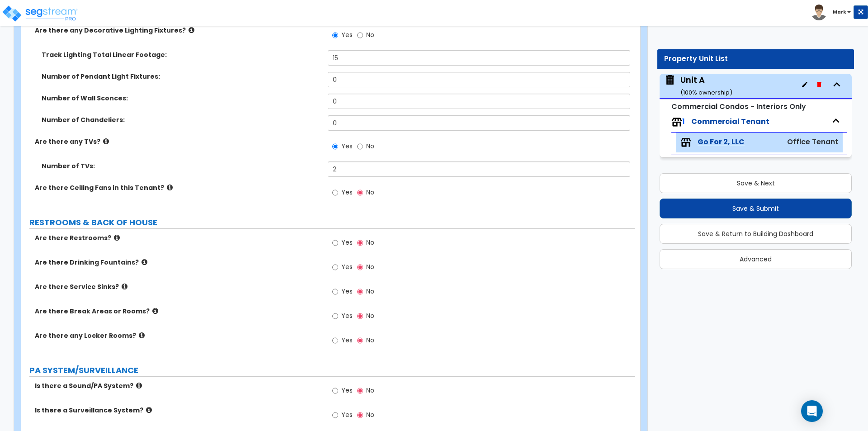
scroll to position [1357, 0]
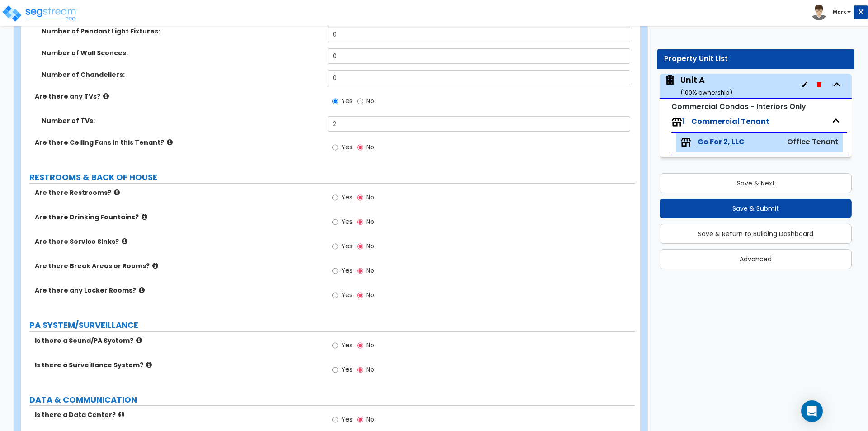
click at [341, 197] on span "Yes" at bounding box center [346, 197] width 11 height 9
click at [338, 197] on input "Yes" at bounding box center [335, 198] width 6 height 10
radio input "true"
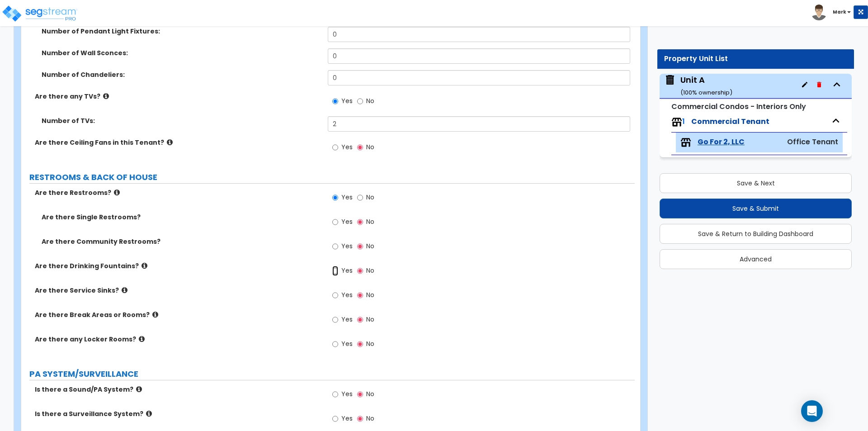
click at [336, 270] on input "Yes" at bounding box center [335, 271] width 6 height 10
radio input "true"
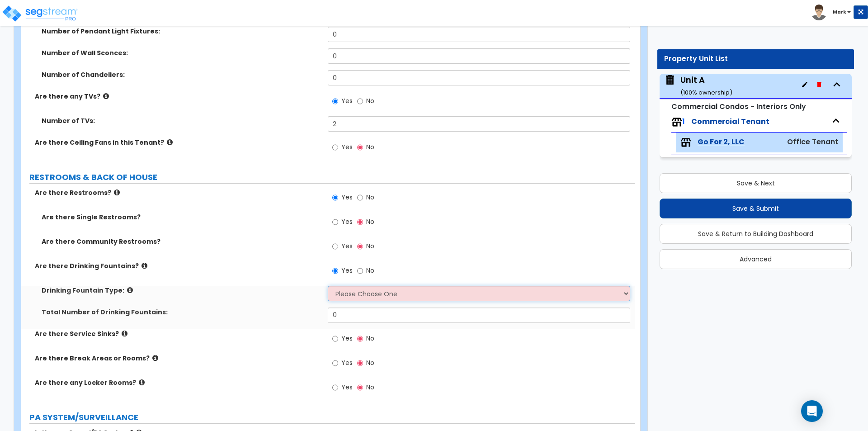
click at [350, 295] on select "Please Choose One Wall-mounted Floor-mounted" at bounding box center [479, 293] width 302 height 15
select select "1"
click at [328, 286] on select "Please Choose One Wall-mounted Floor-mounted" at bounding box center [479, 293] width 302 height 15
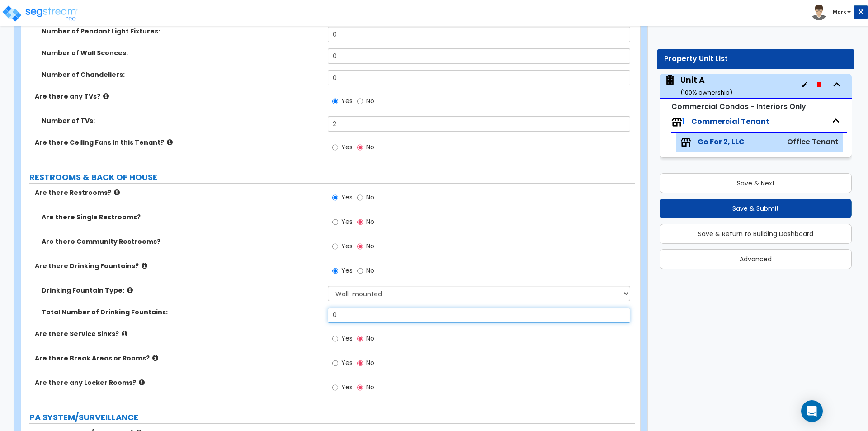
click at [352, 314] on input "0" at bounding box center [479, 315] width 302 height 15
type input "1"
click at [269, 312] on label "Total Number of Drinking Fountains:" at bounding box center [182, 312] width 280 height 9
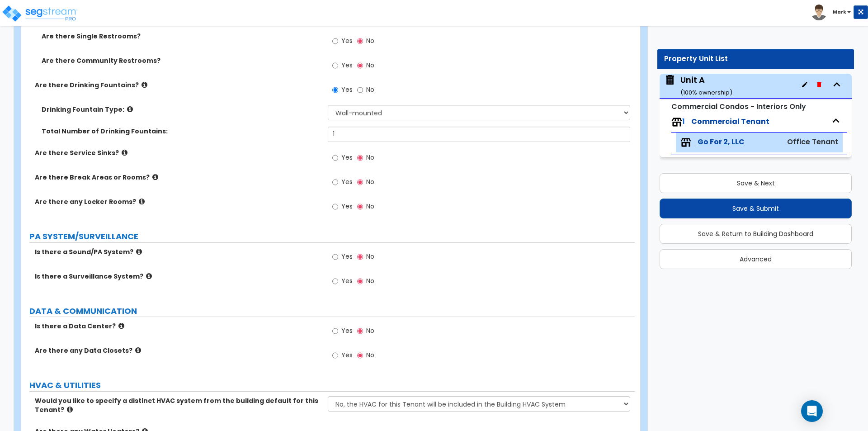
scroll to position [1583, 0]
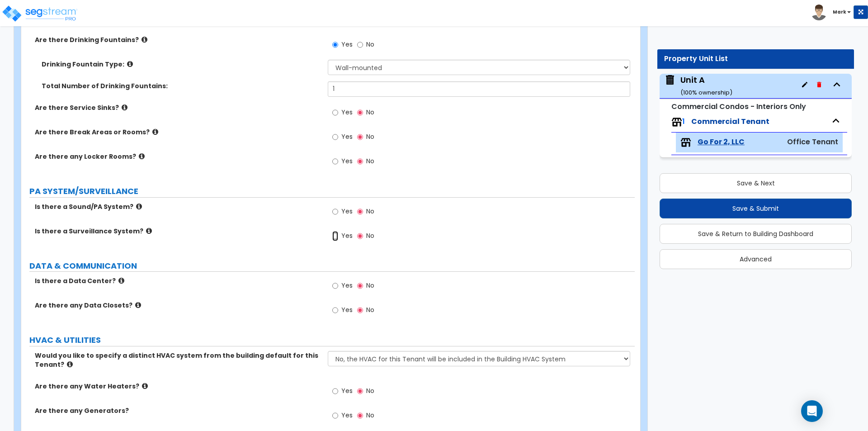
click at [333, 237] on input "Yes" at bounding box center [335, 236] width 6 height 10
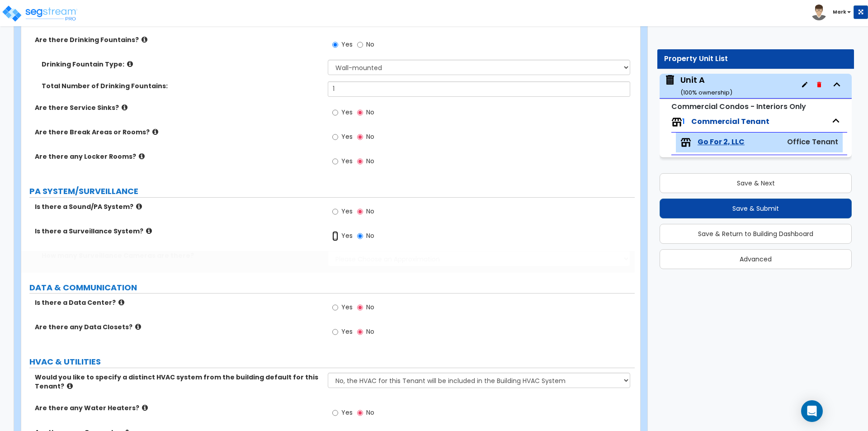
radio input "true"
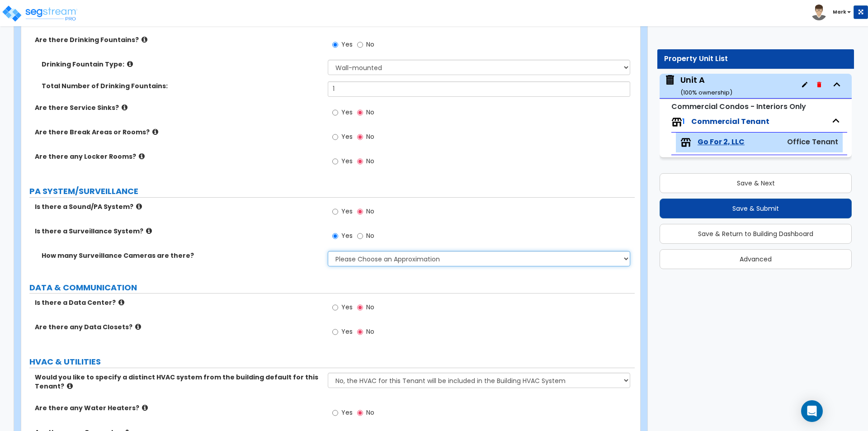
click at [363, 256] on select "Please Choose an Approximation Barely Noticed Any Noticed a Couple Frequently S…" at bounding box center [479, 258] width 302 height 15
select select "1"
click at [328, 251] on select "Please Choose an Approximation Barely Noticed Any Noticed a Couple Frequently S…" at bounding box center [479, 258] width 302 height 15
click at [334, 332] on input "Yes" at bounding box center [335, 332] width 6 height 10
radio input "true"
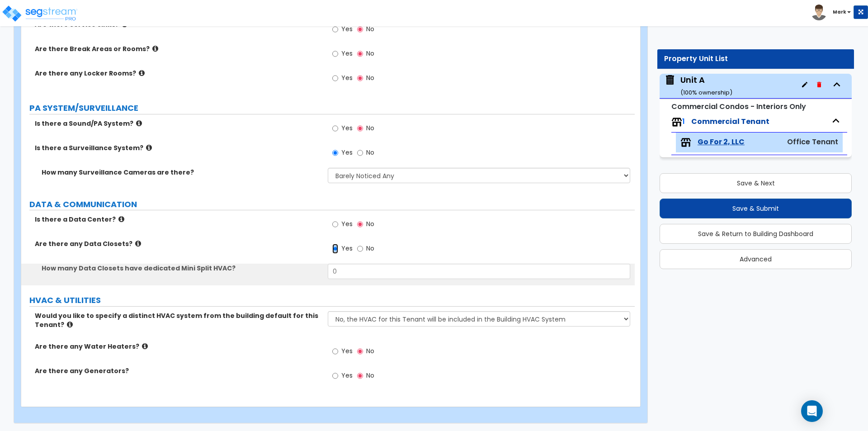
scroll to position [1668, 0]
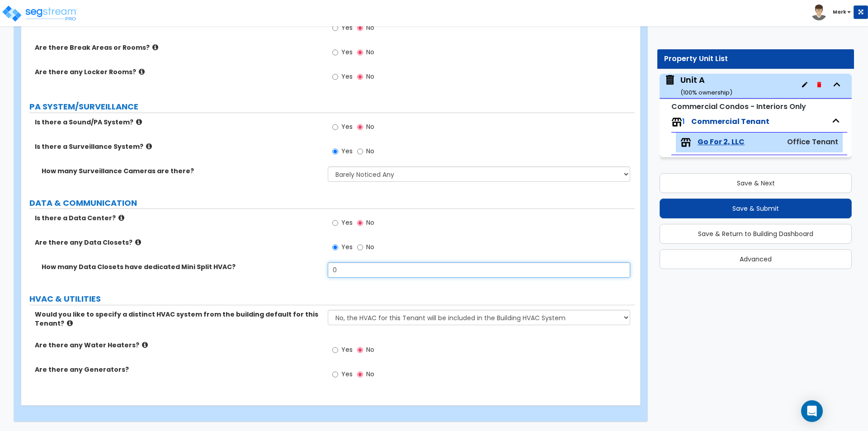
click at [350, 272] on input "0" at bounding box center [479, 269] width 302 height 15
type input "1"
click at [254, 302] on label "HVAC & UTILITIES" at bounding box center [332, 299] width 606 height 12
click at [335, 348] on input "Yes" at bounding box center [335, 350] width 6 height 10
radio input "true"
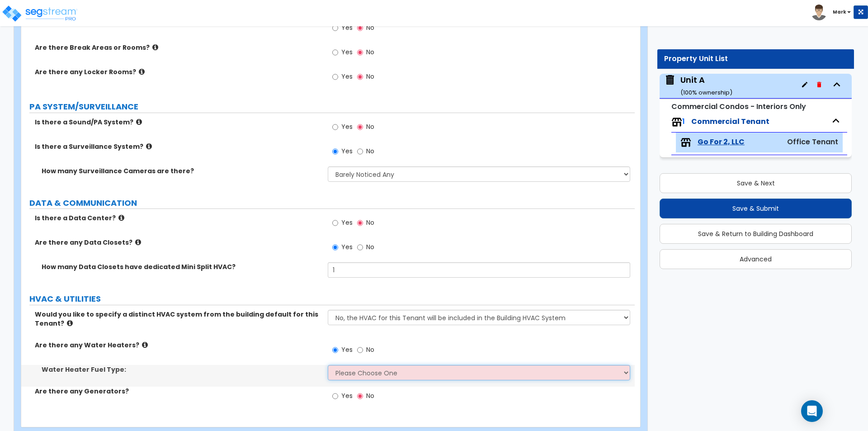
click at [351, 369] on select "Please Choose One Gas Electric" at bounding box center [479, 372] width 302 height 15
select select "1"
click at [328, 365] on select "Please Choose One Gas Electric" at bounding box center [479, 372] width 302 height 15
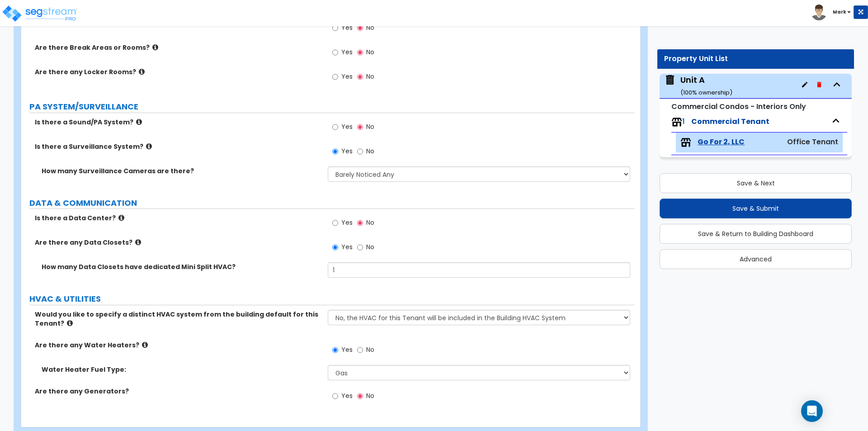
click at [275, 353] on div "Are there any Water Heaters? Yes No" at bounding box center [328, 353] width 614 height 24
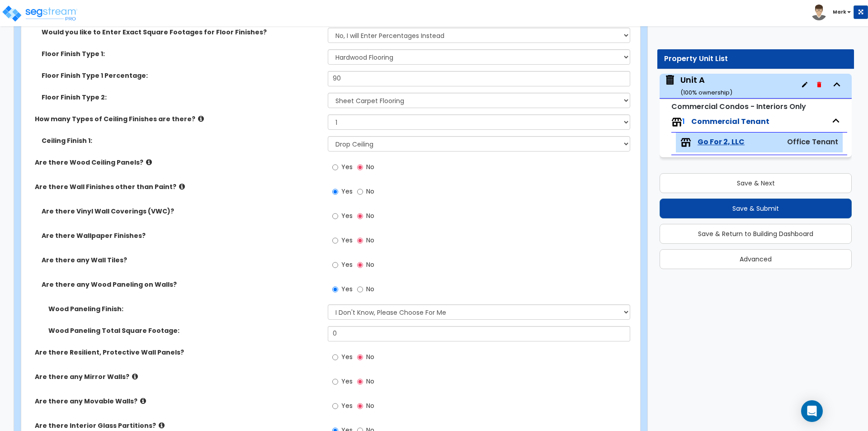
scroll to position [543, 0]
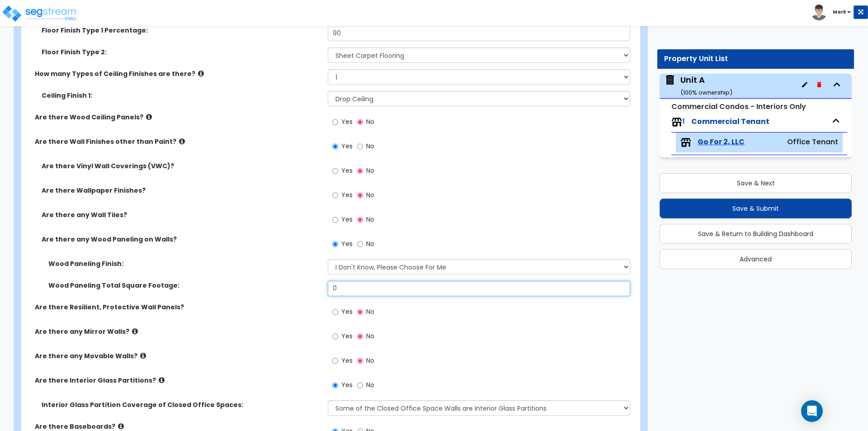
click at [374, 288] on input "0" at bounding box center [479, 288] width 302 height 15
type input "250"
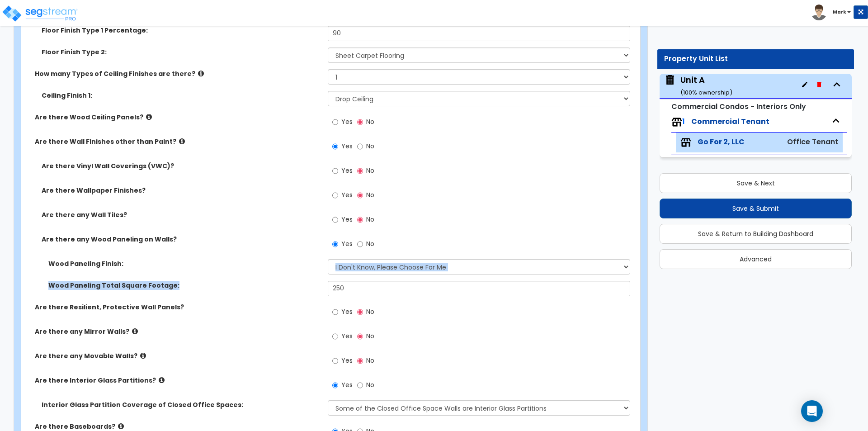
click at [189, 280] on div "Wood Paneling Finish: Please Choose One Birch Mahogany Oak or Cherry Rosewood T…" at bounding box center [328, 280] width 600 height 43
click at [238, 279] on div "Wood Paneling Finish: Please Choose One Birch Mahogany Oak or Cherry Rosewood T…" at bounding box center [328, 270] width 614 height 22
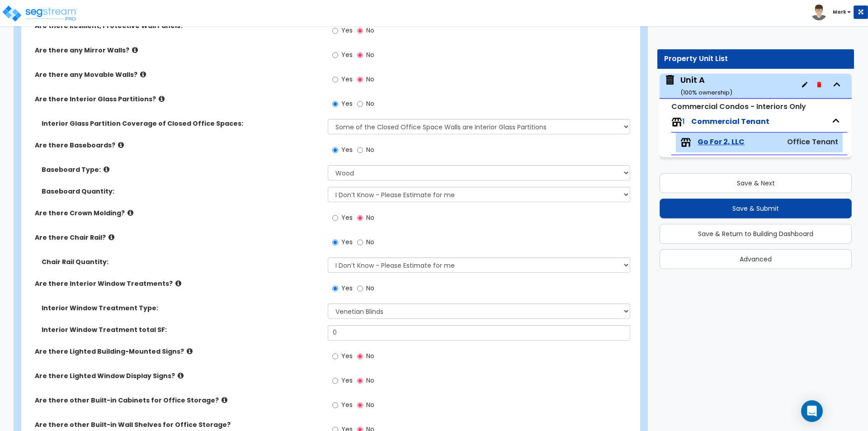
scroll to position [905, 0]
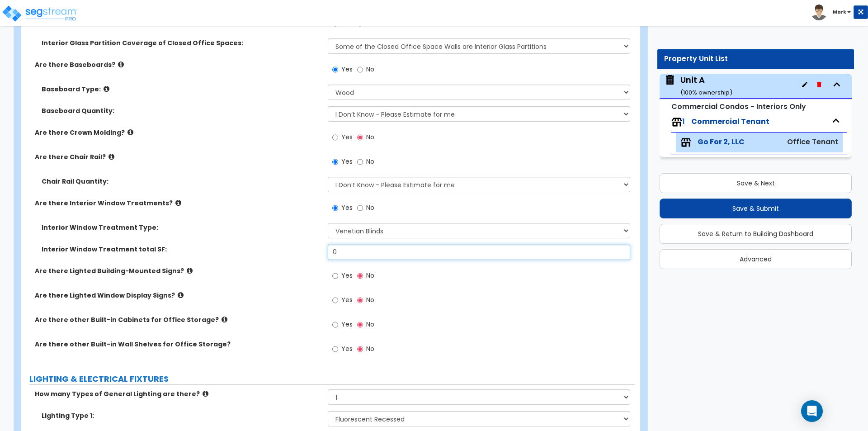
click at [369, 253] on input "0" at bounding box center [479, 252] width 302 height 15
type input "100"
click at [233, 278] on div "Are there Lighted Building-Mounted Signs? Yes No" at bounding box center [328, 278] width 614 height 24
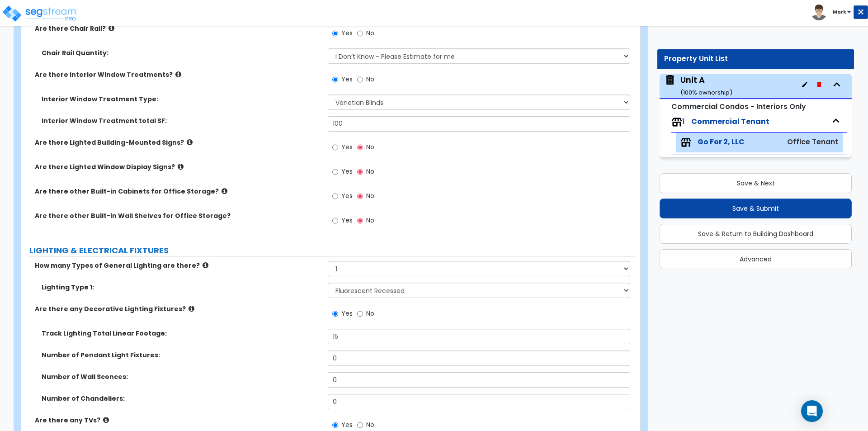
scroll to position [1040, 0]
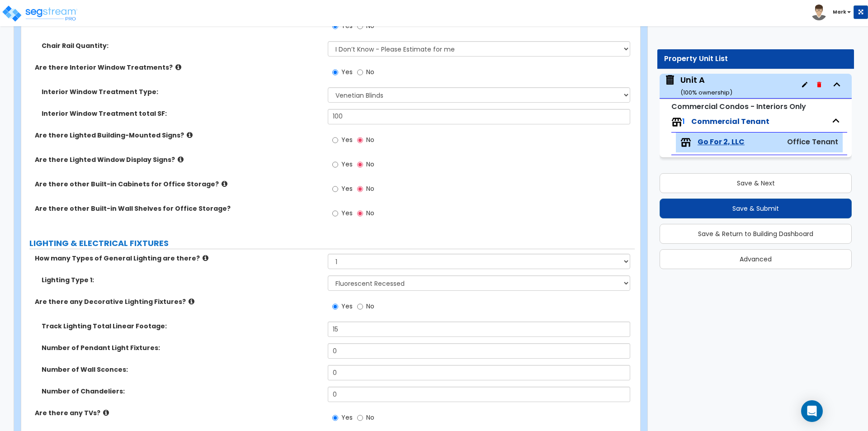
click at [332, 185] on div "Yes No" at bounding box center [353, 190] width 51 height 21
click at [333, 188] on input "Yes" at bounding box center [335, 189] width 6 height 10
radio input "true"
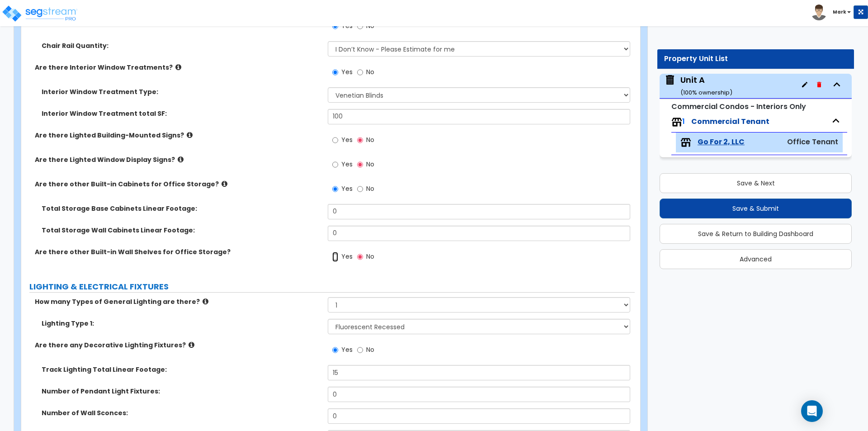
click at [334, 253] on input "Yes" at bounding box center [335, 257] width 6 height 10
radio input "true"
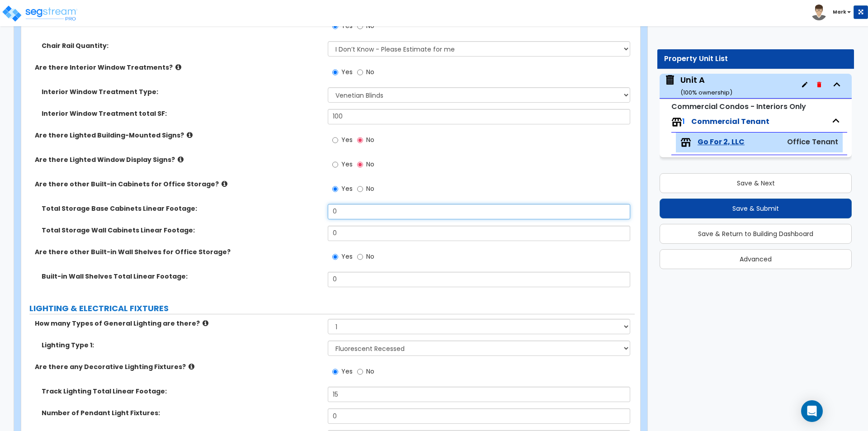
click at [350, 214] on input "0" at bounding box center [479, 211] width 302 height 15
click at [343, 237] on input "0" at bounding box center [479, 233] width 302 height 15
type input "2"
click at [282, 241] on div "Total Storage Wall Cabinets Linear Footage: 2" at bounding box center [328, 237] width 614 height 22
click at [352, 213] on input "0" at bounding box center [479, 211] width 302 height 15
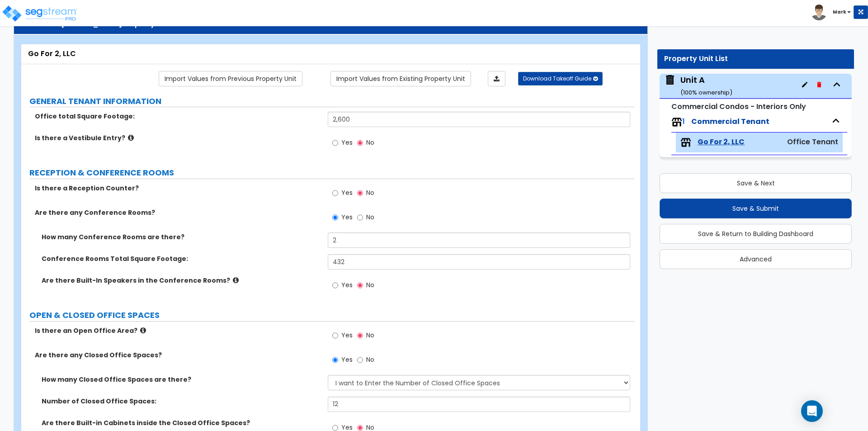
scroll to position [0, 0]
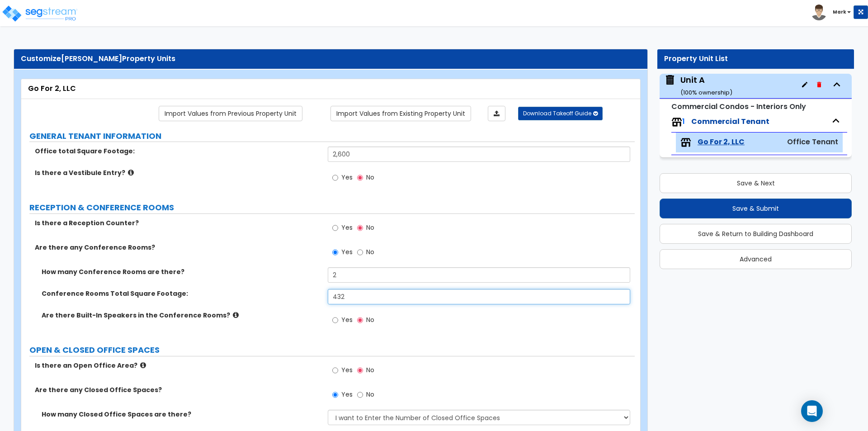
click at [357, 294] on input "432" at bounding box center [479, 296] width 302 height 15
type input "483"
click at [298, 265] on div "Are there any Conference Rooms? Yes No" at bounding box center [328, 255] width 614 height 24
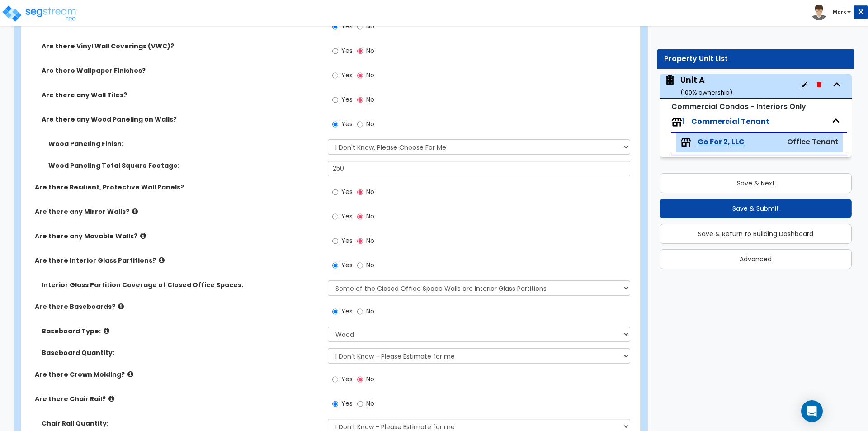
scroll to position [678, 0]
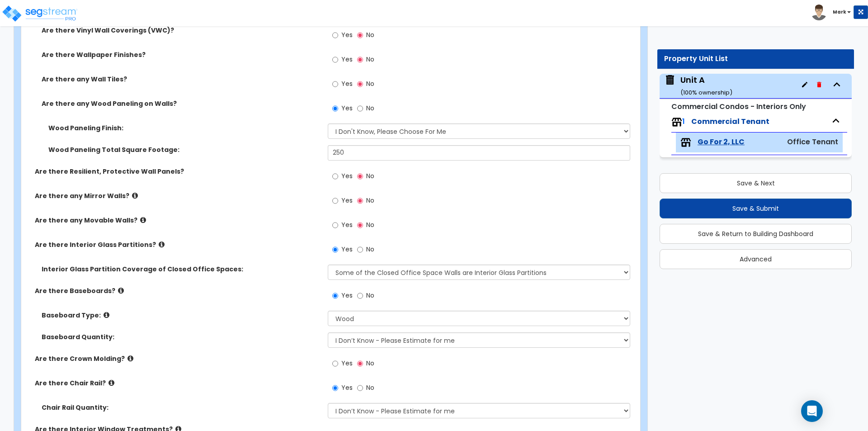
click at [140, 219] on icon at bounding box center [143, 220] width 6 height 7
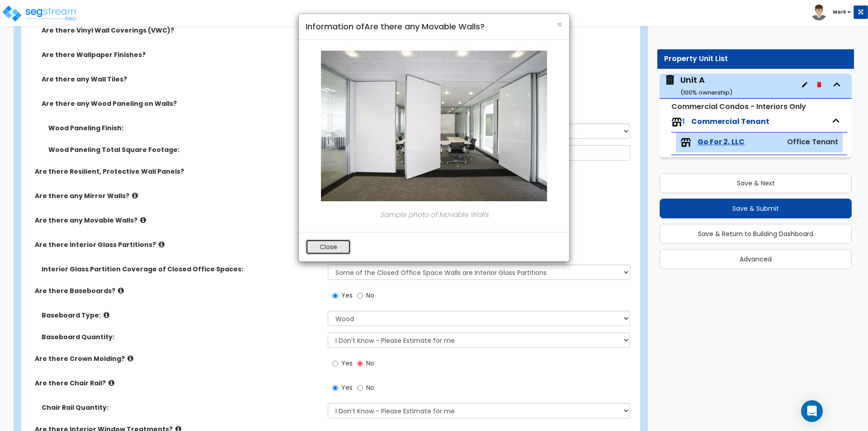
click at [320, 246] on button "Close" at bounding box center [328, 246] width 45 height 15
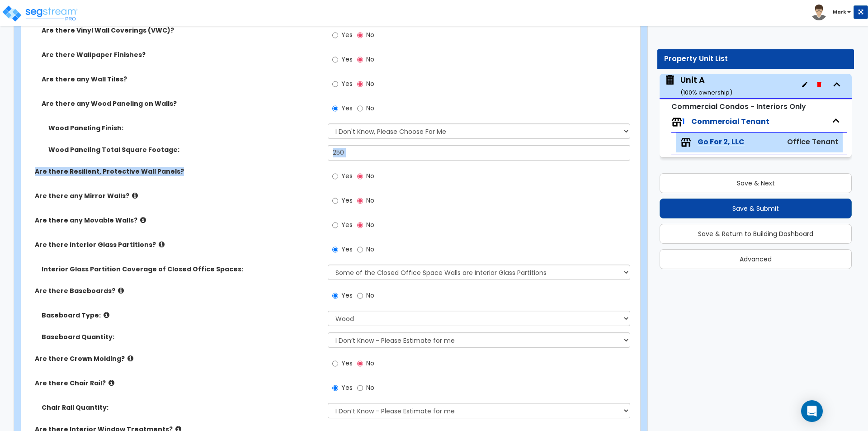
drag, startPoint x: 176, startPoint y: 166, endPoint x: 186, endPoint y: 175, distance: 13.8
click at [186, 175] on div "How many Types of Floor Finishes are there? None 1 2 3 4 Would you like to Ente…" at bounding box center [328, 240] width 600 height 830
click at [181, 175] on label "Are there Resilient, Protective Wall Panels?" at bounding box center [178, 171] width 286 height 9
click at [173, 172] on label "Are there Resilient, Protective Wall Panels?" at bounding box center [178, 171] width 286 height 9
drag, startPoint x: 173, startPoint y: 172, endPoint x: 41, endPoint y: 171, distance: 132.1
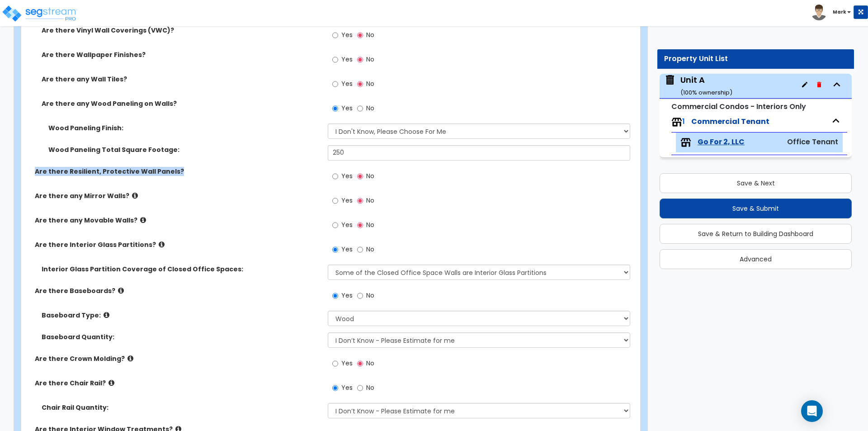
click at [41, 171] on label "Are there Resilient, Protective Wall Panels?" at bounding box center [178, 171] width 286 height 9
drag, startPoint x: 52, startPoint y: 165, endPoint x: 43, endPoint y: 169, distance: 9.9
click at [43, 169] on label "Are there Resilient, Protective Wall Panels?" at bounding box center [178, 171] width 286 height 9
drag, startPoint x: 67, startPoint y: 171, endPoint x: 172, endPoint y: 174, distance: 105.0
click at [172, 174] on label "Are there Resilient, Protective Wall Panels?" at bounding box center [178, 171] width 286 height 9
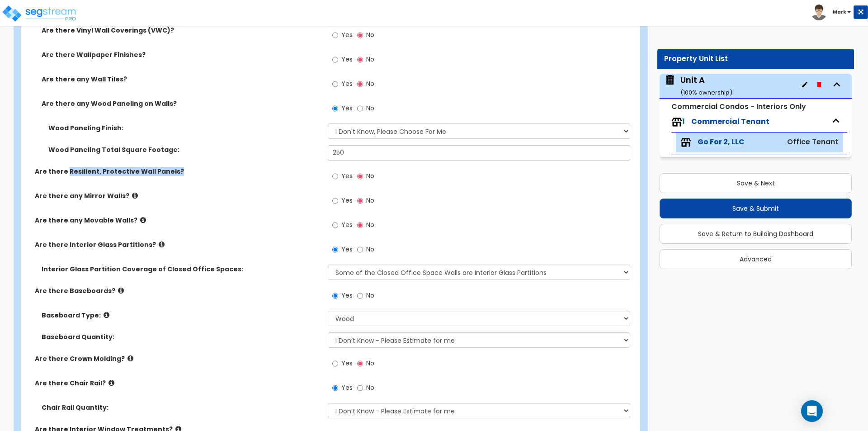
copy label "Resilient, Protective Wall Panels?"
click at [200, 177] on div "Are there Resilient, Protective Wall Panels? Yes No" at bounding box center [328, 179] width 614 height 24
click at [253, 166] on div "Wood Paneling Total Square Footage: 250" at bounding box center [328, 156] width 614 height 22
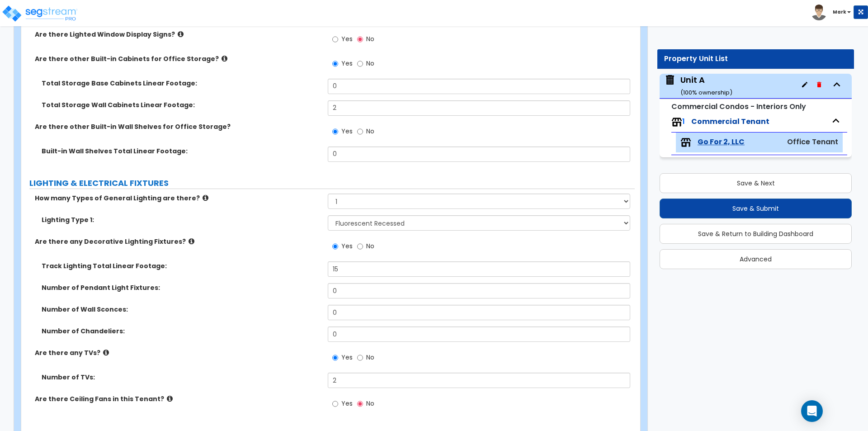
scroll to position [1085, 0]
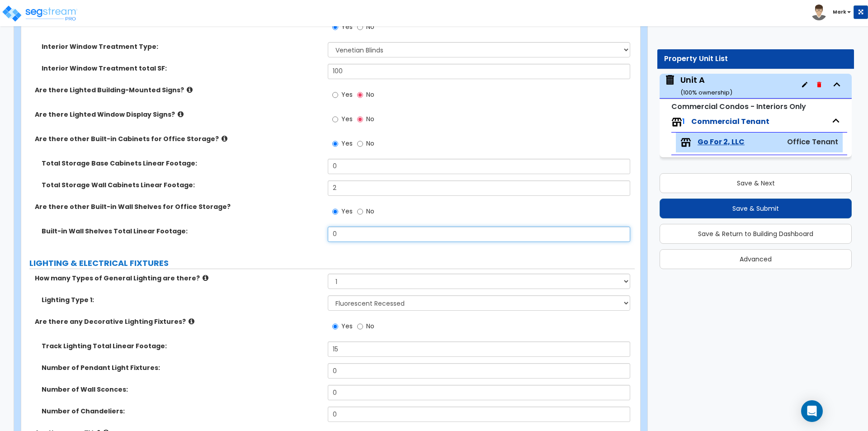
click at [357, 234] on input "0" at bounding box center [479, 234] width 302 height 15
click at [361, 211] on input "No" at bounding box center [360, 212] width 6 height 10
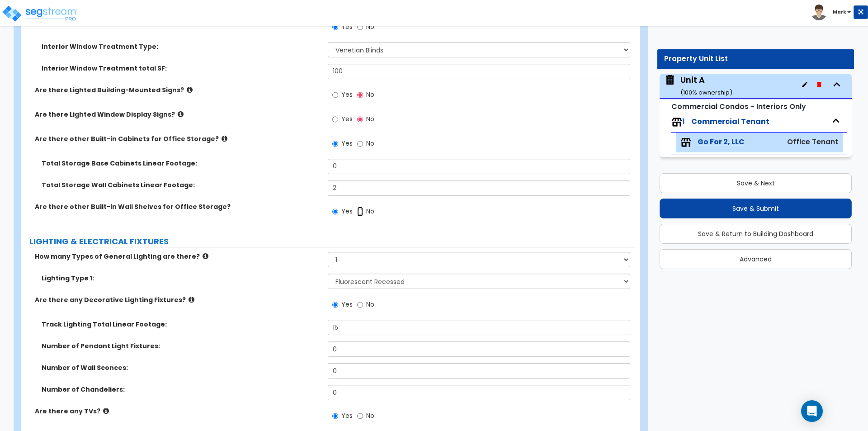
radio input "false"
radio input "true"
click at [358, 187] on input "2" at bounding box center [479, 187] width 302 height 15
type input "12"
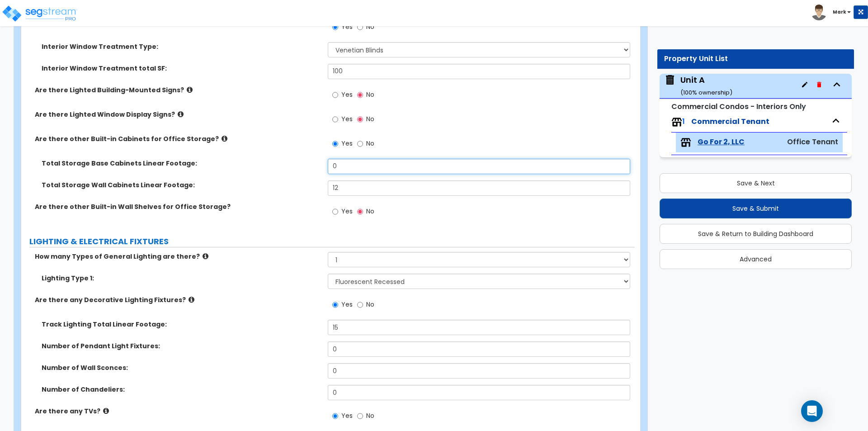
click at [356, 172] on input "0" at bounding box center [479, 166] width 302 height 15
type input "12"
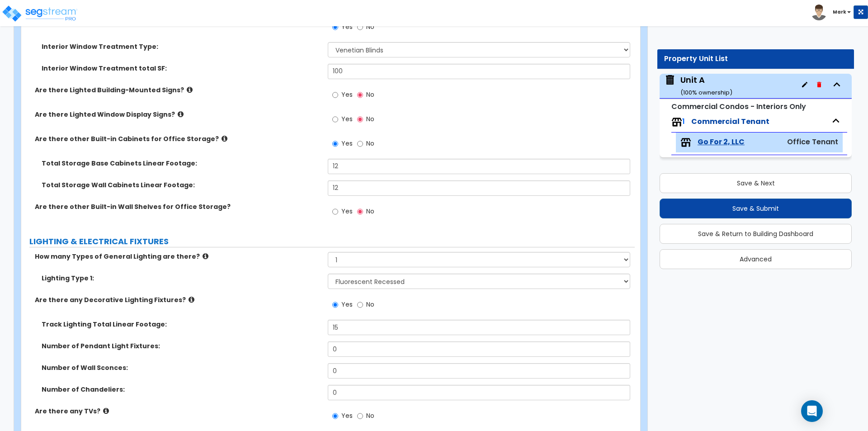
click at [300, 177] on div "Total Storage Base Cabinets Linear Footage: 12" at bounding box center [328, 170] width 614 height 22
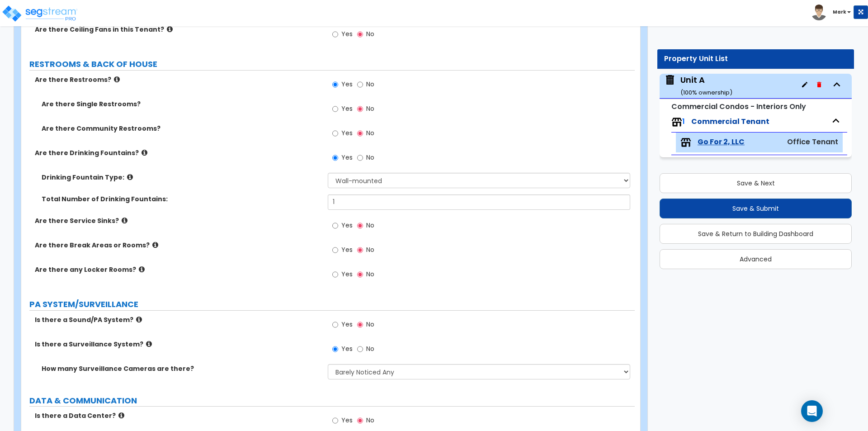
scroll to position [1493, 0]
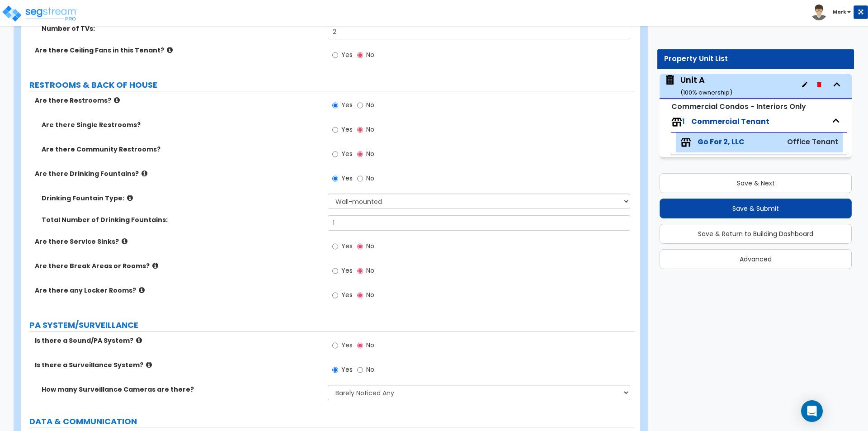
click at [343, 129] on span "Yes" at bounding box center [346, 129] width 11 height 9
click at [338, 129] on input "Yes" at bounding box center [335, 130] width 6 height 10
radio input "true"
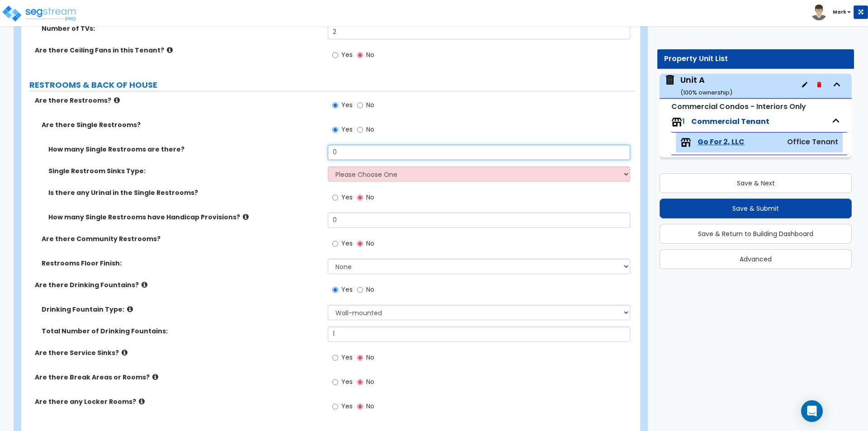
click at [347, 153] on input "0" at bounding box center [479, 152] width 302 height 15
type input "3"
click at [367, 171] on select "Please Choose One Wall-mounted Vanity-mounted" at bounding box center [479, 173] width 302 height 15
select select "1"
click at [328, 166] on select "Please Choose One Wall-mounted Vanity-mounted" at bounding box center [479, 173] width 302 height 15
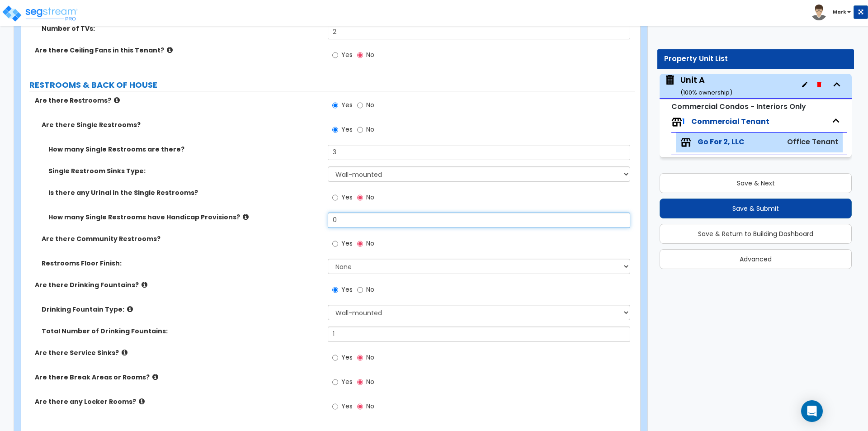
click at [346, 223] on input "0" at bounding box center [479, 220] width 302 height 15
type input "3"
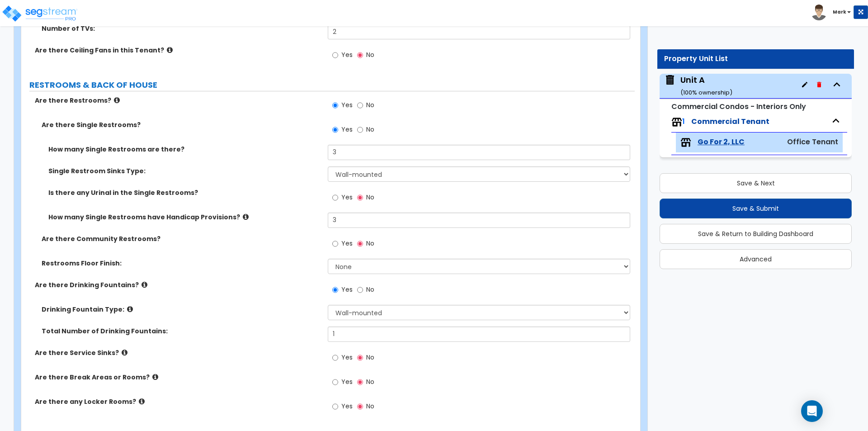
click at [303, 223] on div "How many Single Restrooms have Handicap Provisions? 3" at bounding box center [328, 224] width 614 height 22
click at [352, 263] on select "None Tile Flooring Resilient Laminate Flooring VCT Flooring Sheet Vinyl Flooring" at bounding box center [479, 266] width 302 height 15
select select "1"
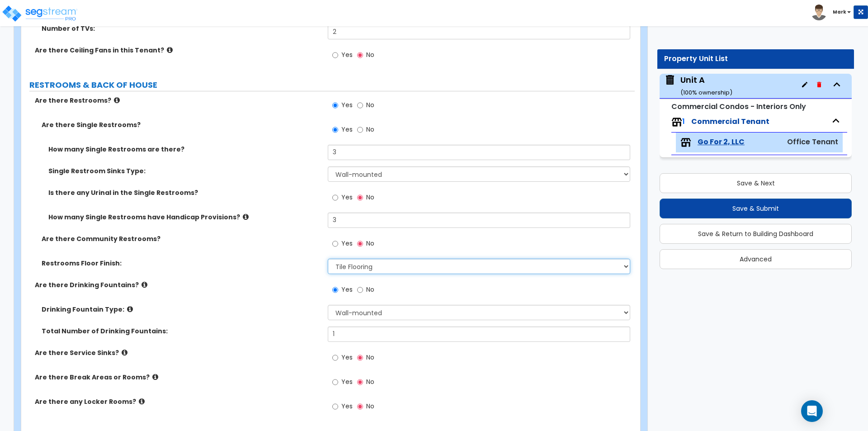
click at [328, 259] on select "None Tile Flooring Resilient Laminate Flooring VCT Flooring Sheet Vinyl Flooring" at bounding box center [479, 266] width 302 height 15
click at [290, 268] on div "Restrooms Floor Finish: None Tile Flooring Resilient Laminate Flooring VCT Floo…" at bounding box center [328, 270] width 614 height 22
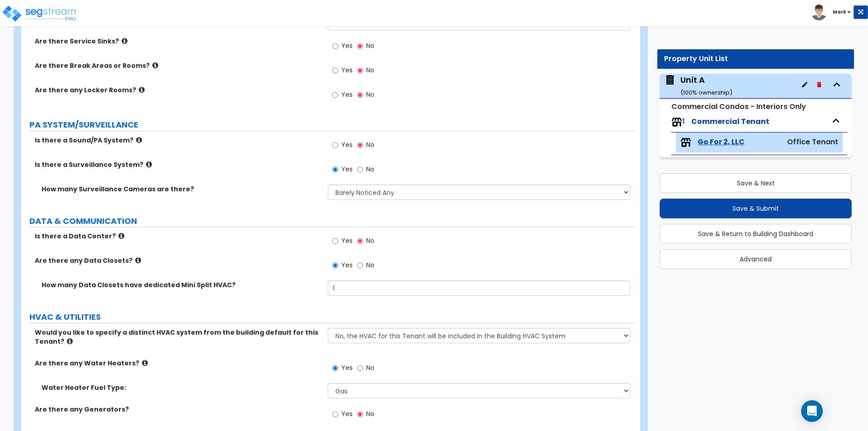
scroll to position [1844, 0]
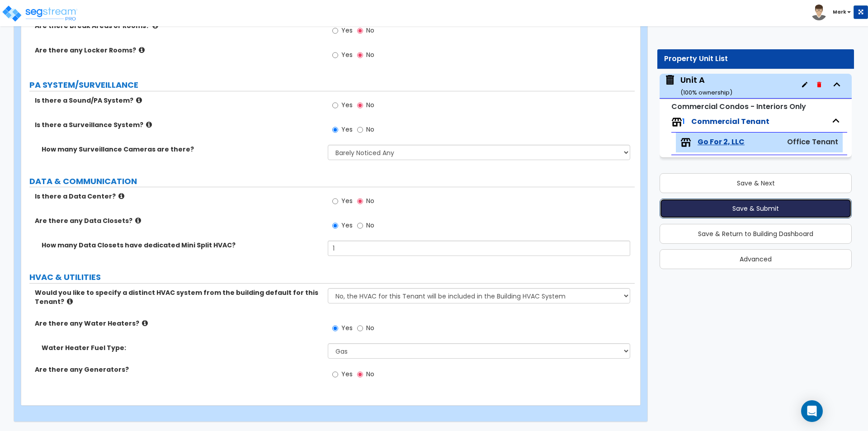
click at [738, 203] on button "Save & Submit" at bounding box center [756, 209] width 192 height 20
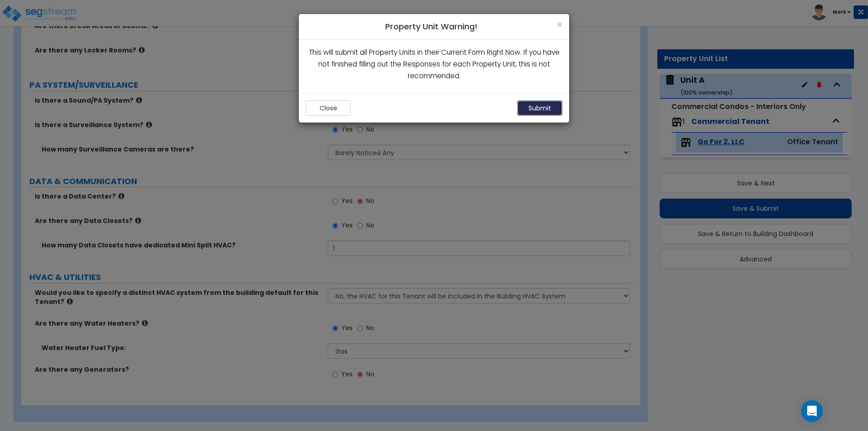
click at [528, 107] on button "Submit" at bounding box center [539, 107] width 45 height 15
